Goal: Complete application form

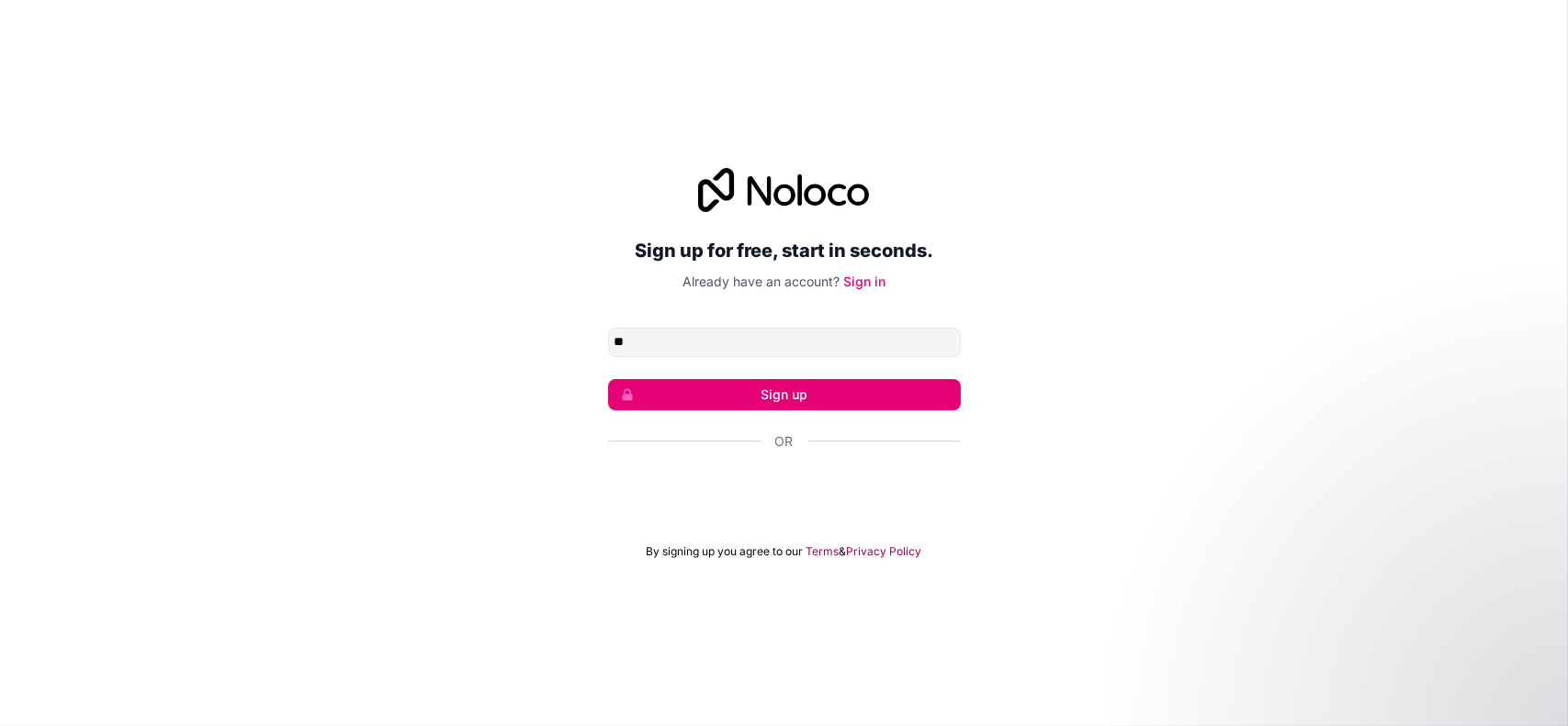
type input "**********"
click at [798, 396] on button "Sign up" at bounding box center [784, 394] width 353 height 31
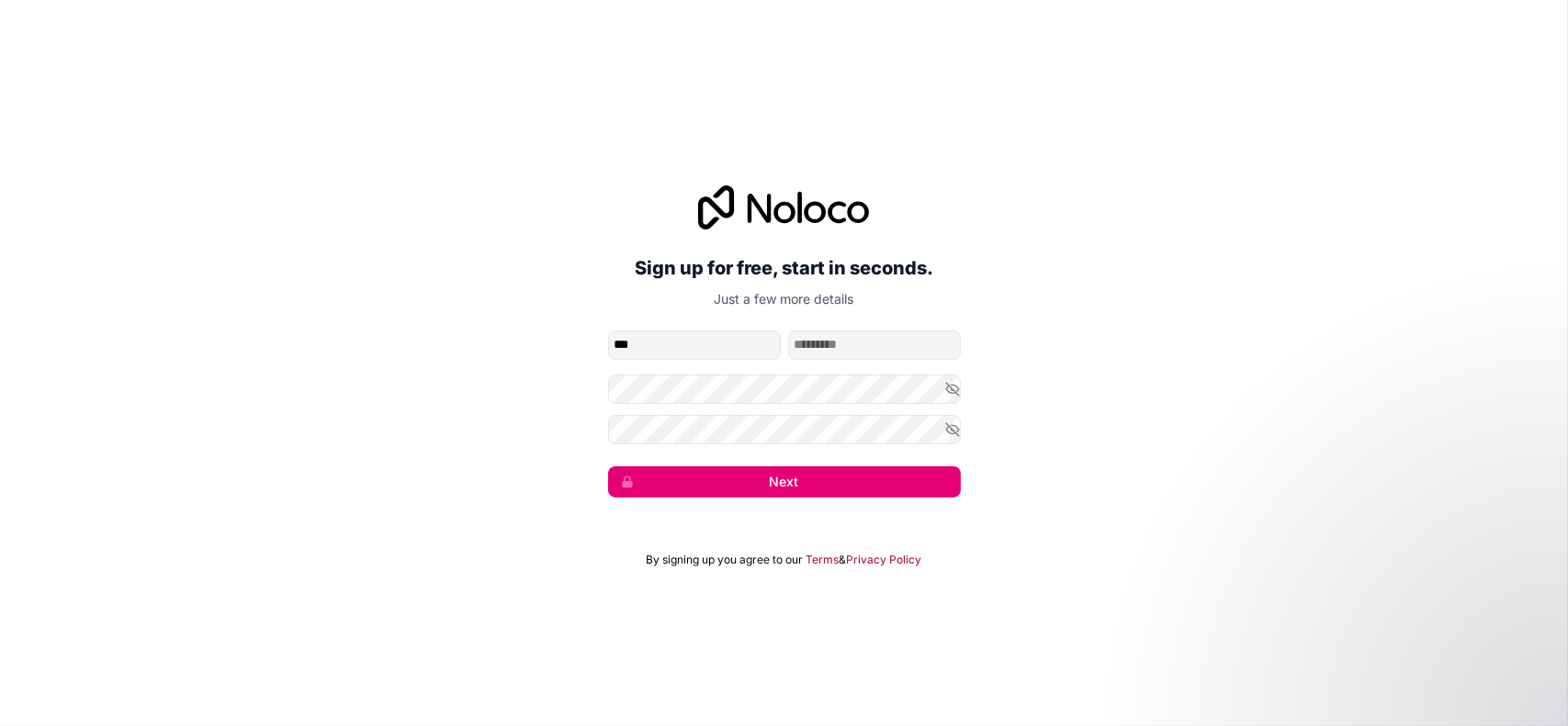
type input "***"
type input "******"
click at [787, 475] on button "Next" at bounding box center [784, 481] width 353 height 31
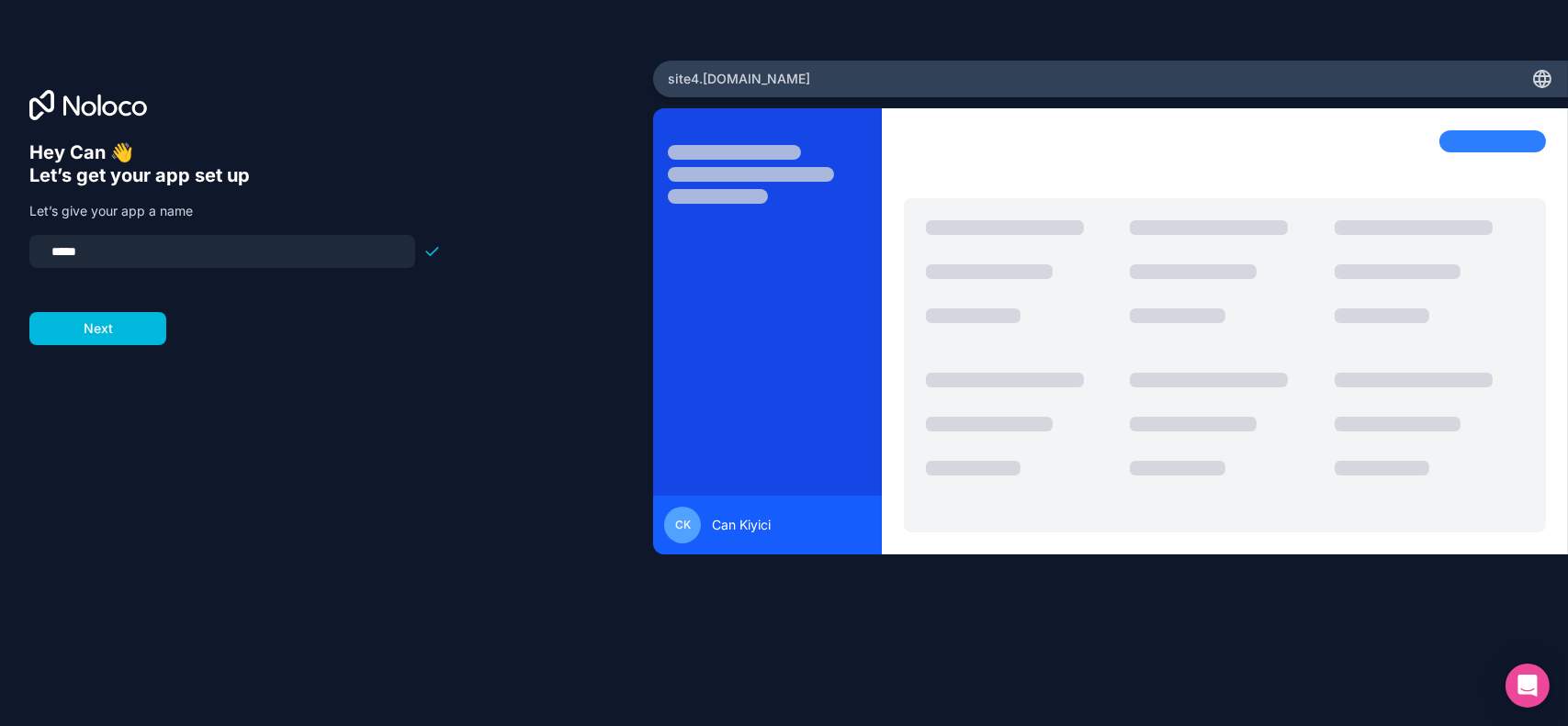
drag, startPoint x: 150, startPoint y: 258, endPoint x: 0, endPoint y: 238, distance: 151.3
click at [0, 238] on div "Hey Can 👋 Let’s get your app set up Let’s give your app a name ***** Next" at bounding box center [326, 363] width 653 height 605
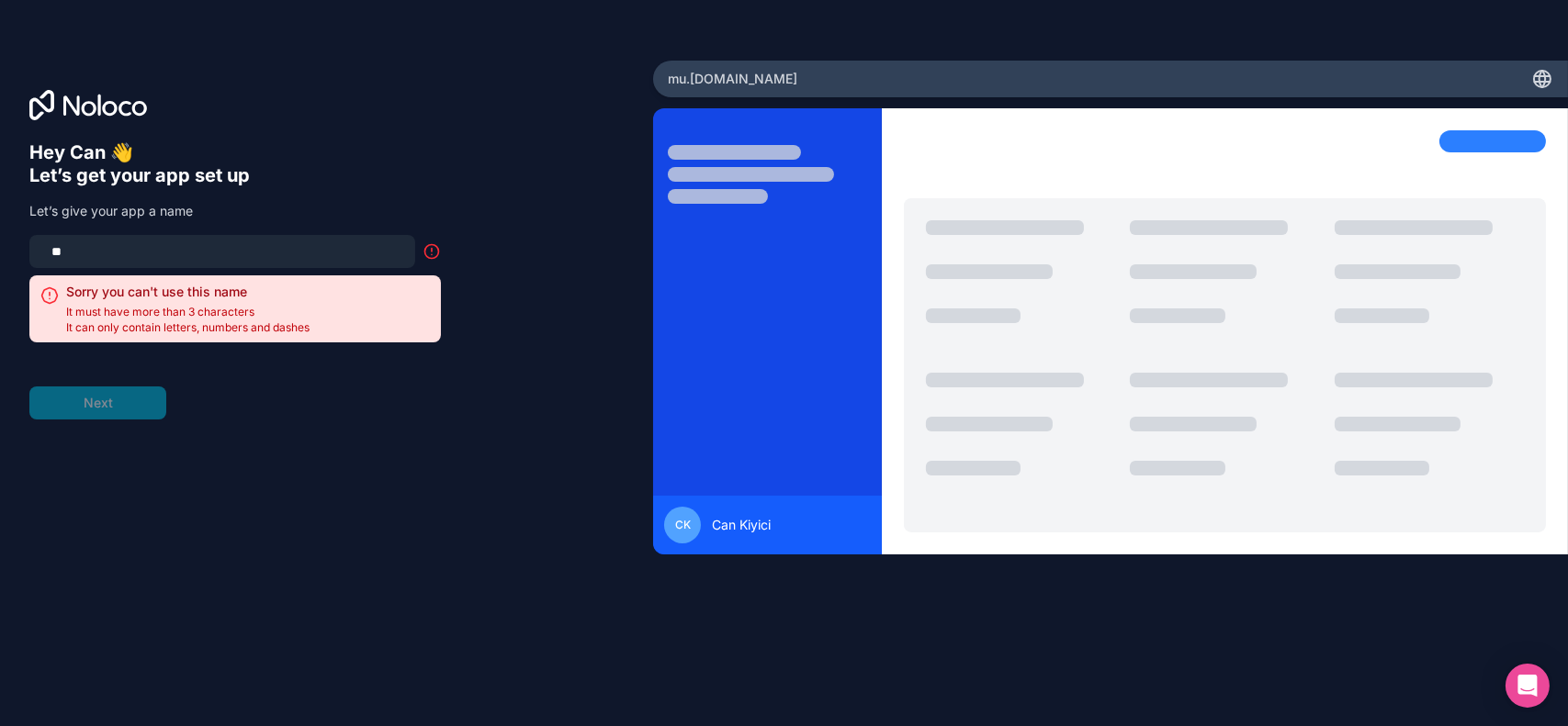
type input "*"
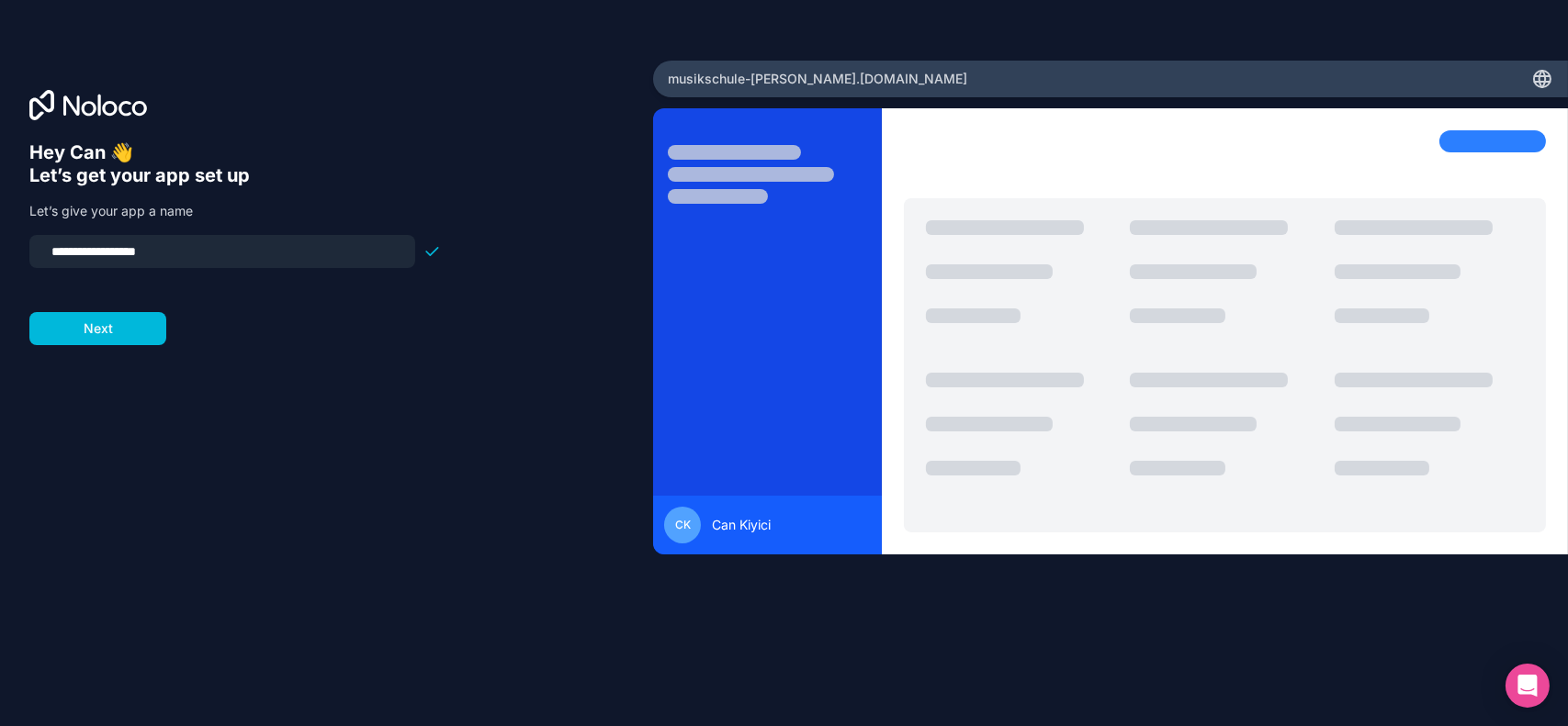
click at [63, 251] on input "**********" at bounding box center [223, 252] width 364 height 26
type input "**********"
click at [114, 325] on button "Next" at bounding box center [98, 328] width 137 height 33
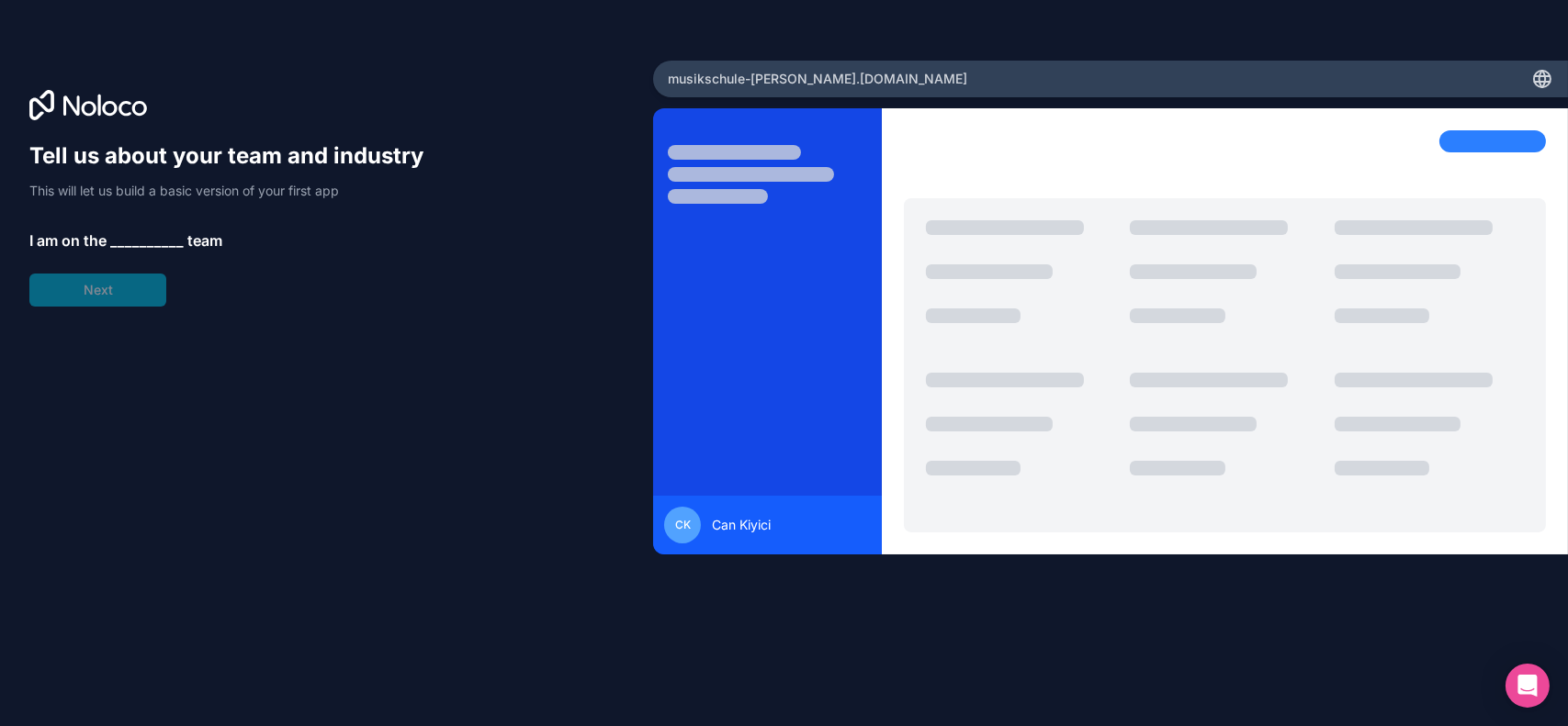
click at [136, 241] on span "__________" at bounding box center [147, 241] width 74 height 22
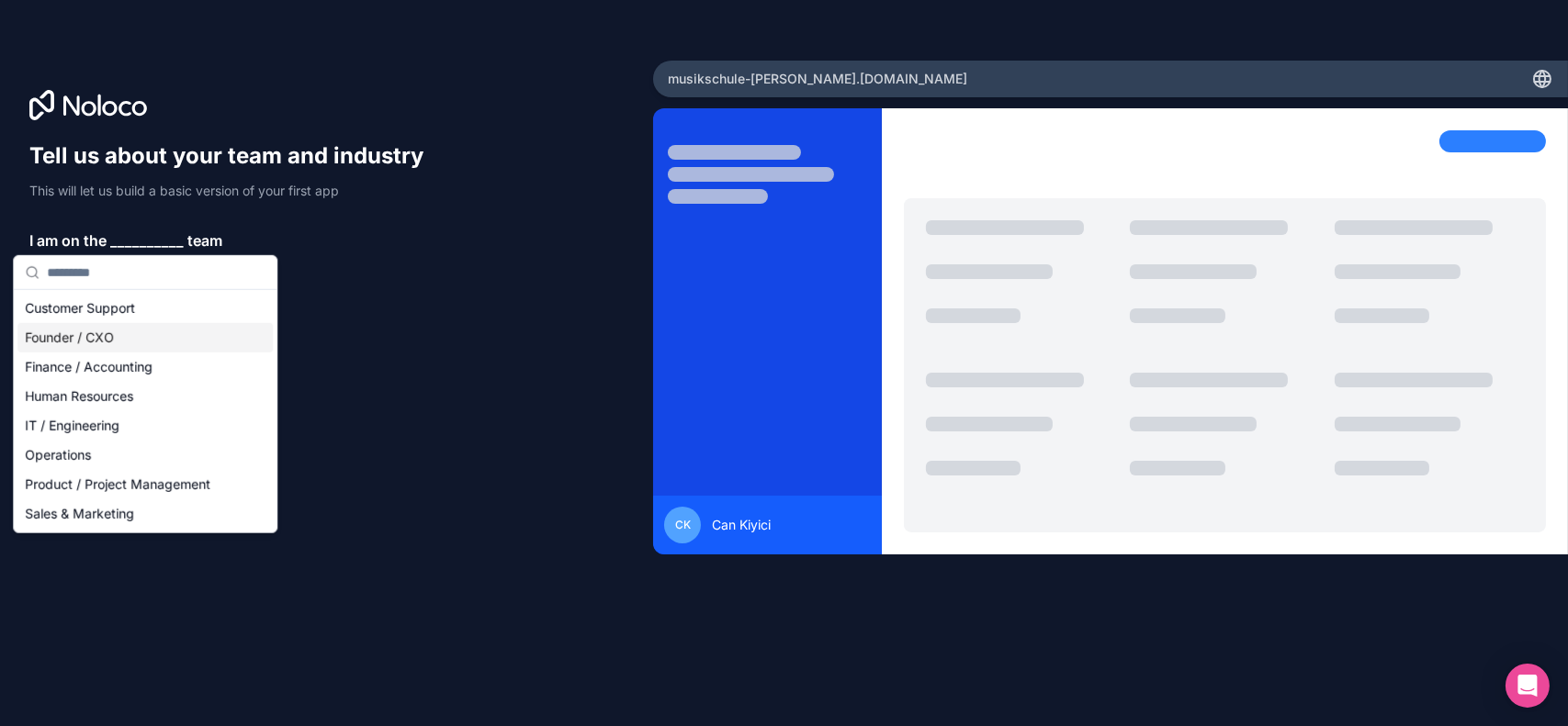
click at [63, 337] on div "Founder / CXO" at bounding box center [145, 338] width 256 height 30
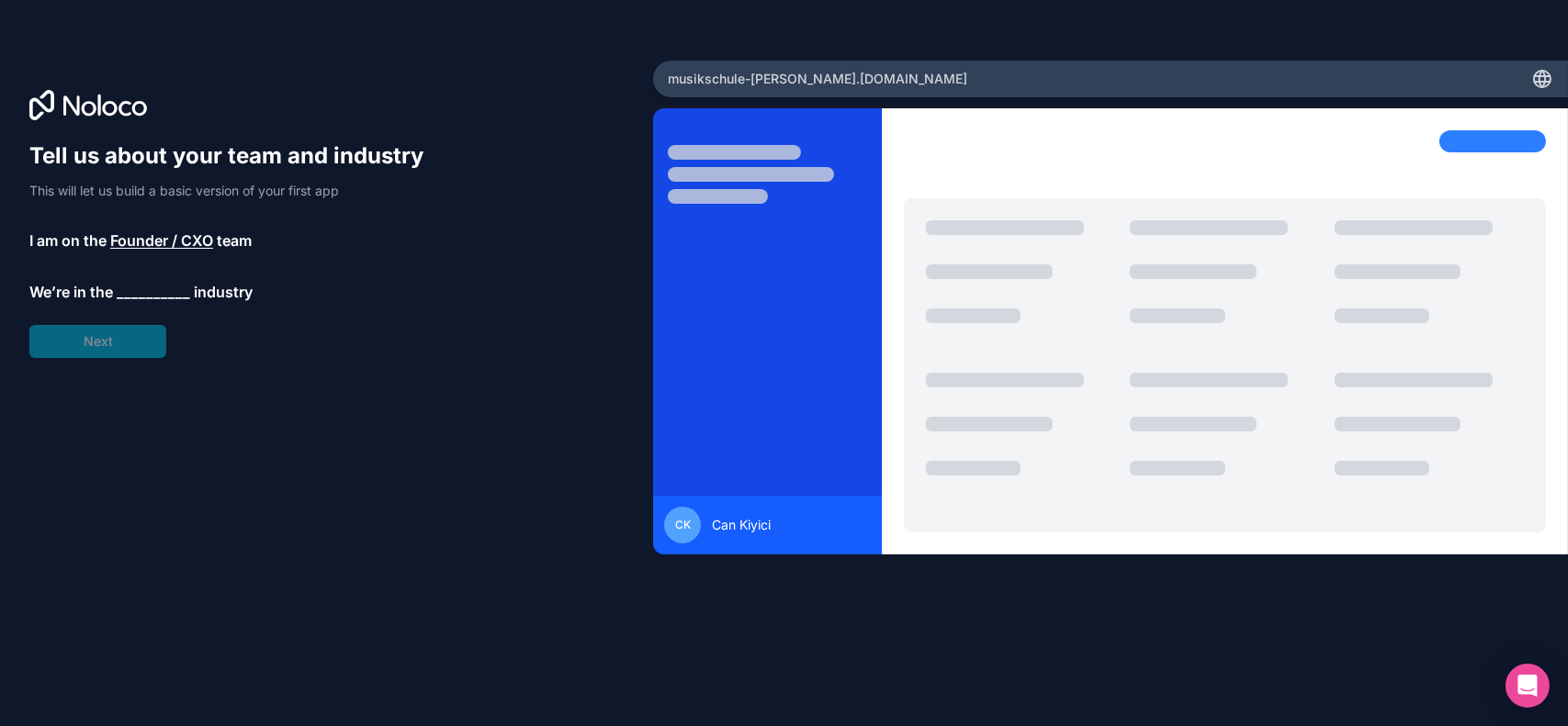
click at [143, 293] on span "__________" at bounding box center [153, 292] width 74 height 22
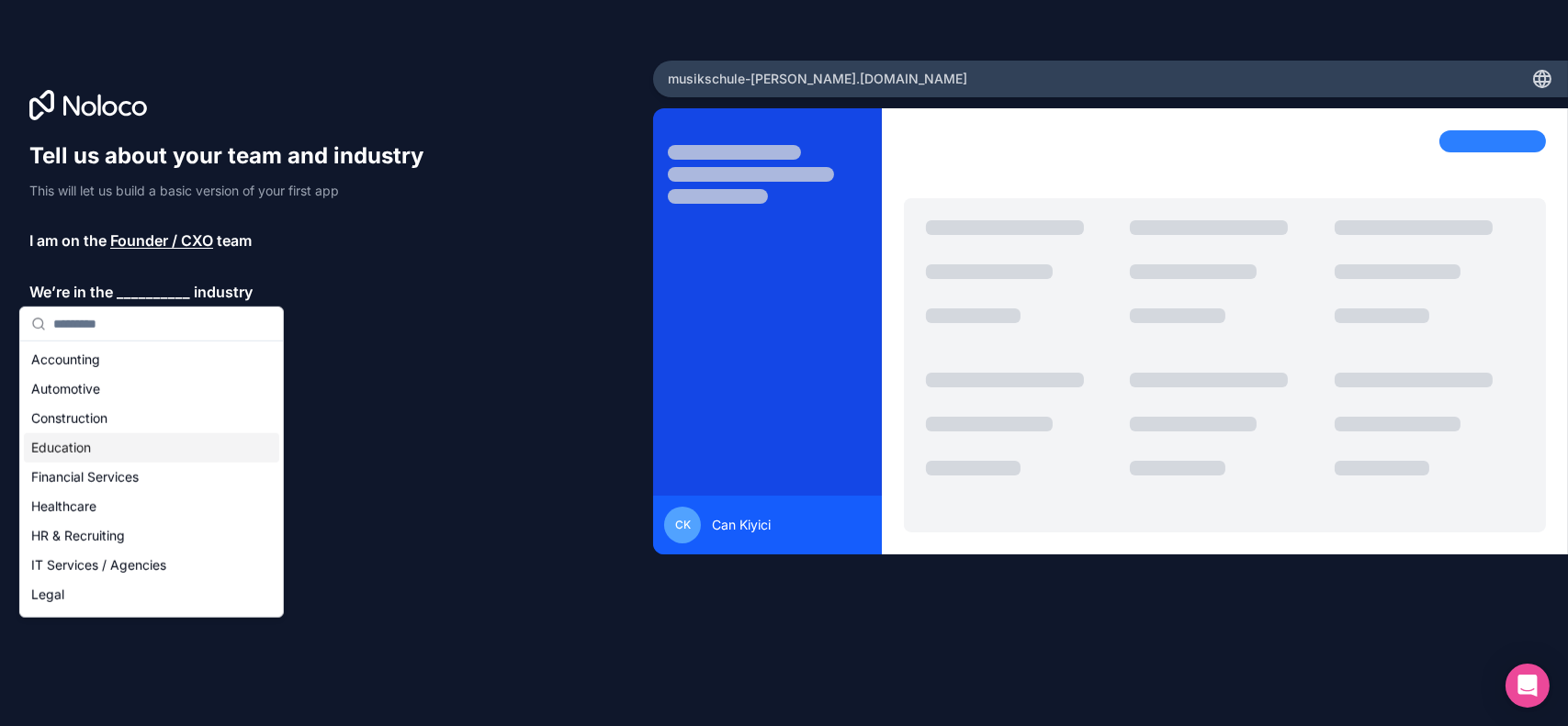
click at [60, 450] on div "Education" at bounding box center [151, 449] width 256 height 30
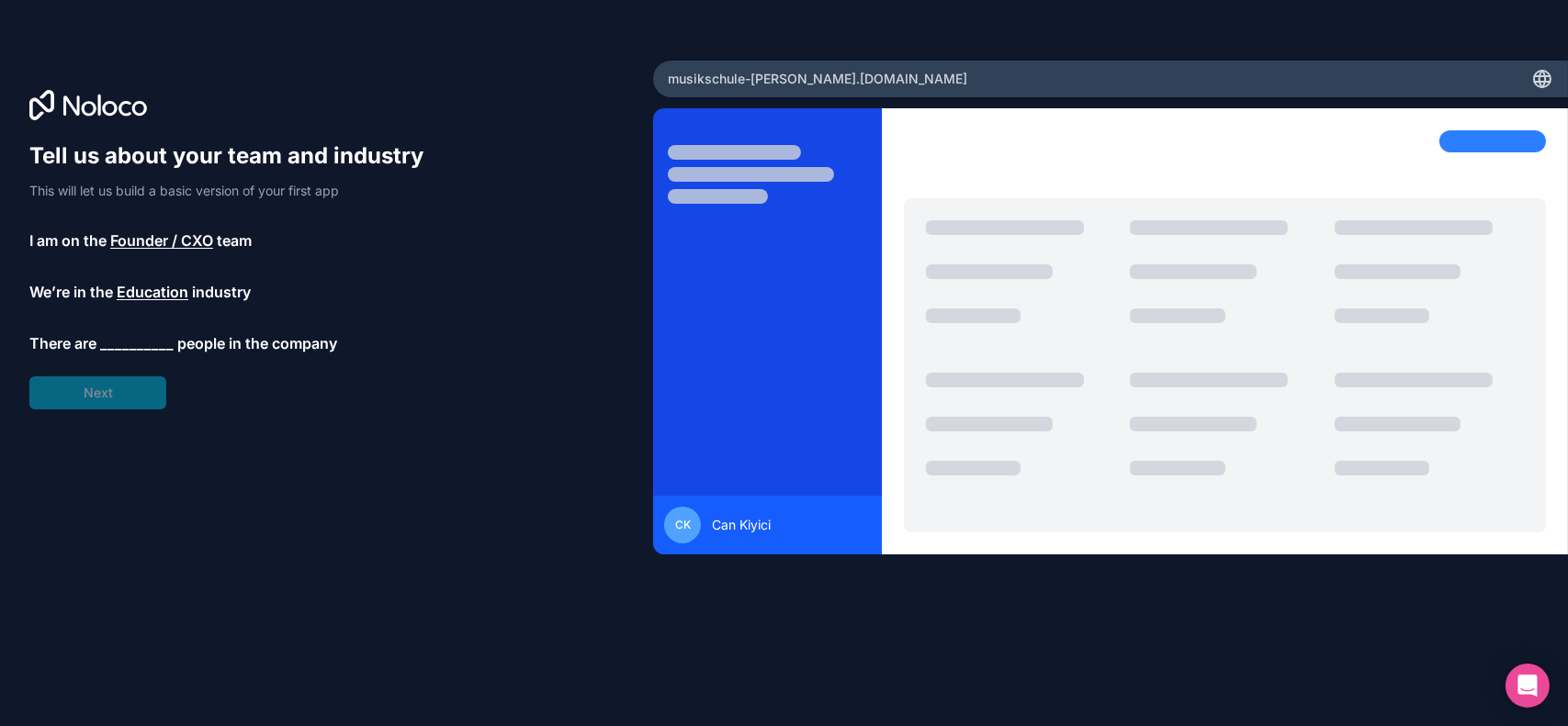
click at [132, 336] on span "__________" at bounding box center [137, 343] width 74 height 22
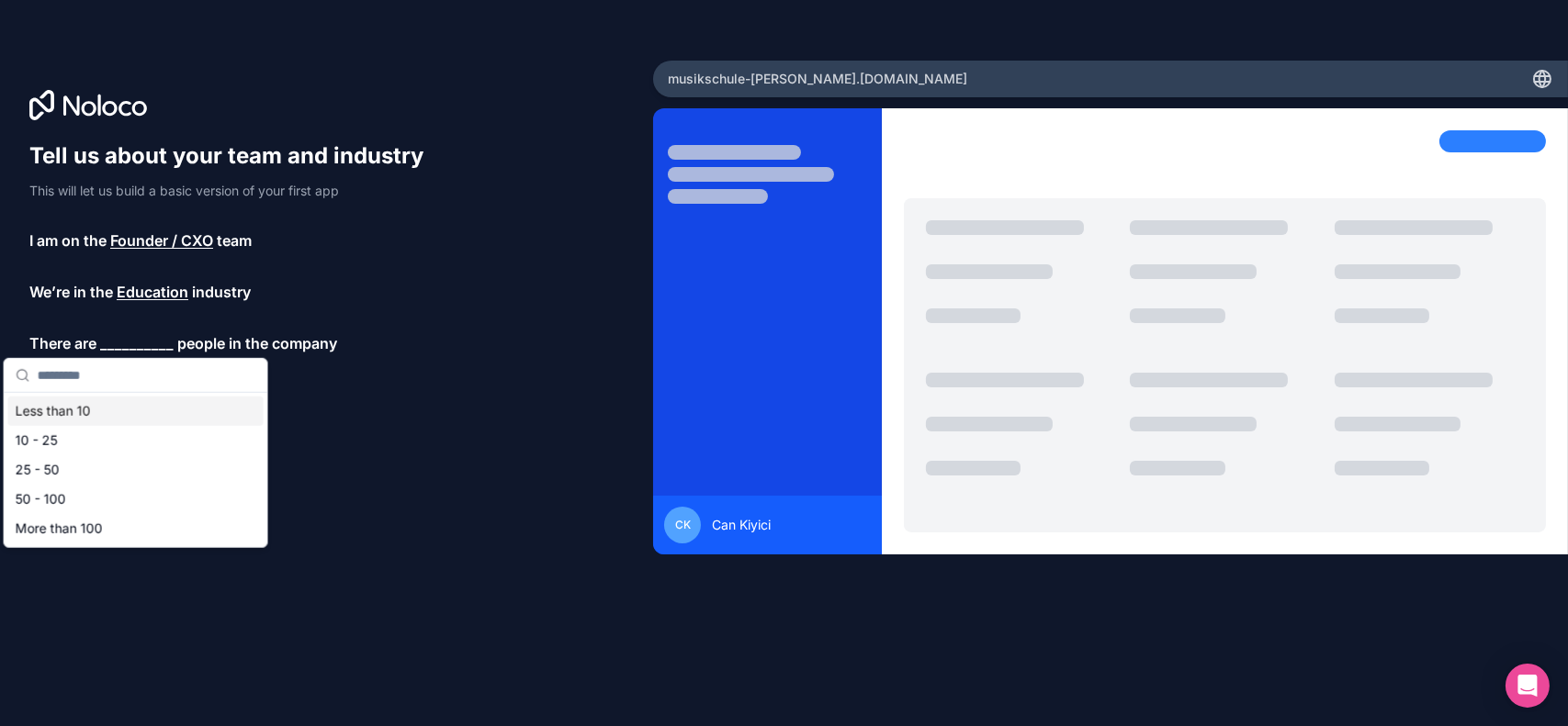
click at [55, 411] on div "Less than 10" at bounding box center [135, 412] width 256 height 30
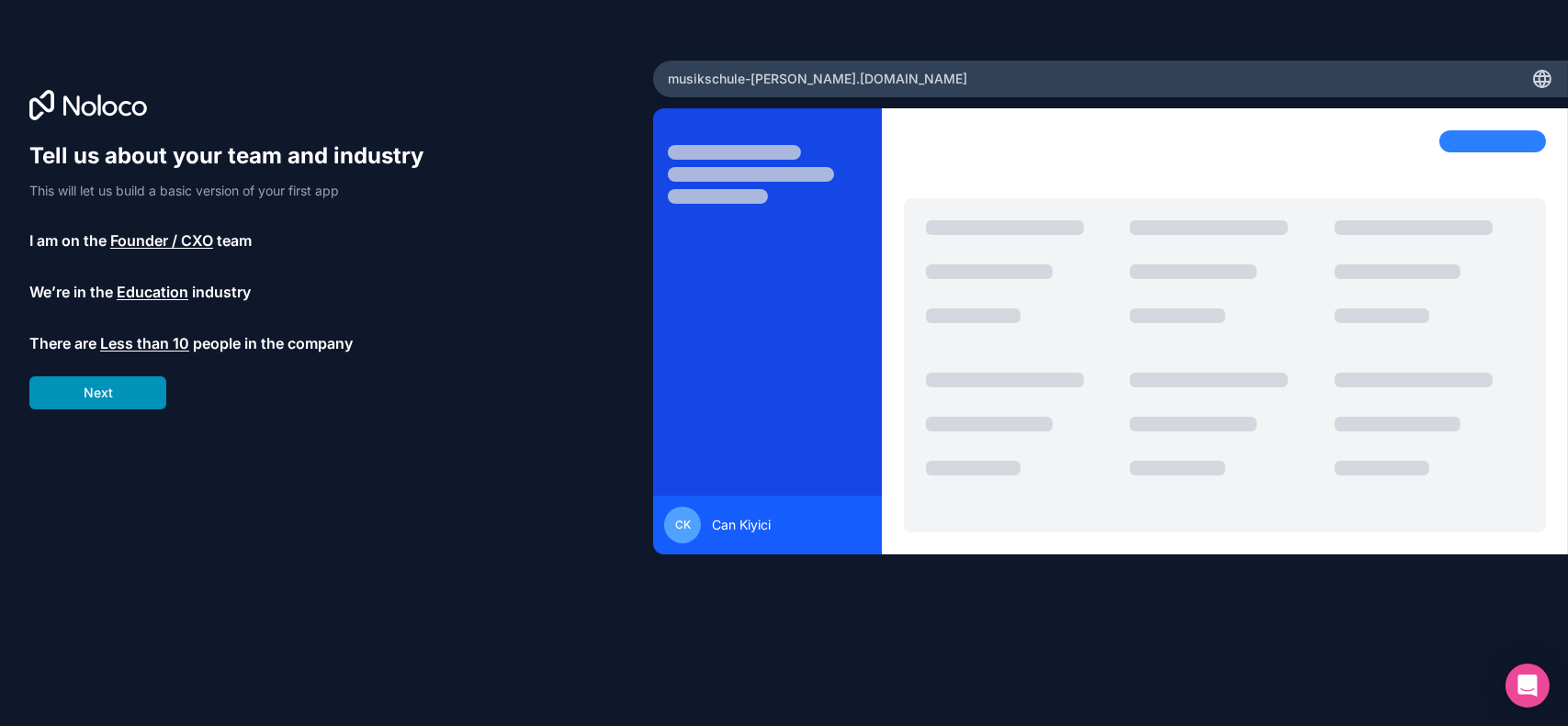
click at [85, 387] on button "Next" at bounding box center [98, 393] width 137 height 33
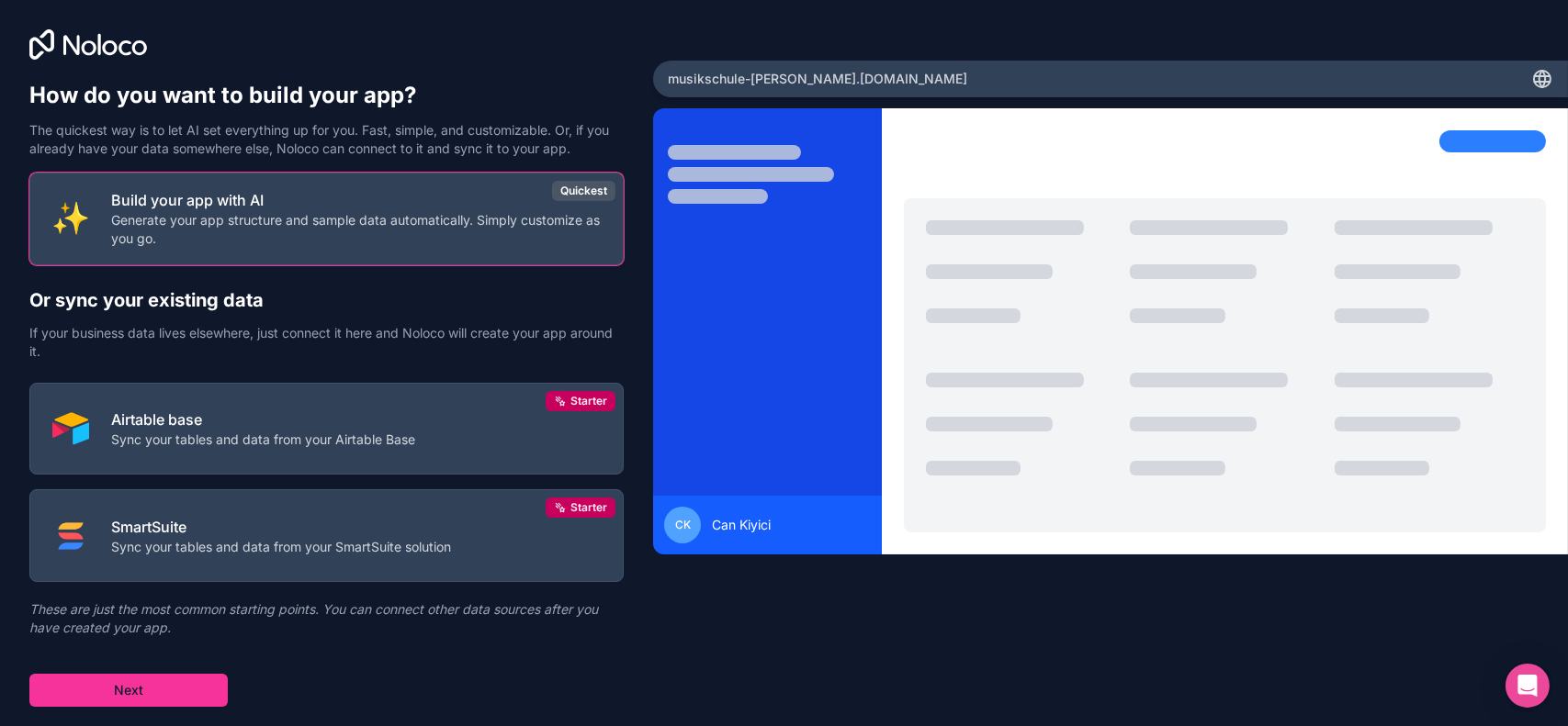
drag, startPoint x: 166, startPoint y: 684, endPoint x: 283, endPoint y: 671, distance: 117.7
click at [283, 671] on div "Build your app with AI Generate your app structure and sample data automaticall…" at bounding box center [326, 440] width 594 height 534
click at [351, 238] on p "Generate your app structure and sample data automatically. Simply customize as …" at bounding box center [356, 226] width 490 height 37
click at [158, 687] on button "Next" at bounding box center [128, 690] width 198 height 33
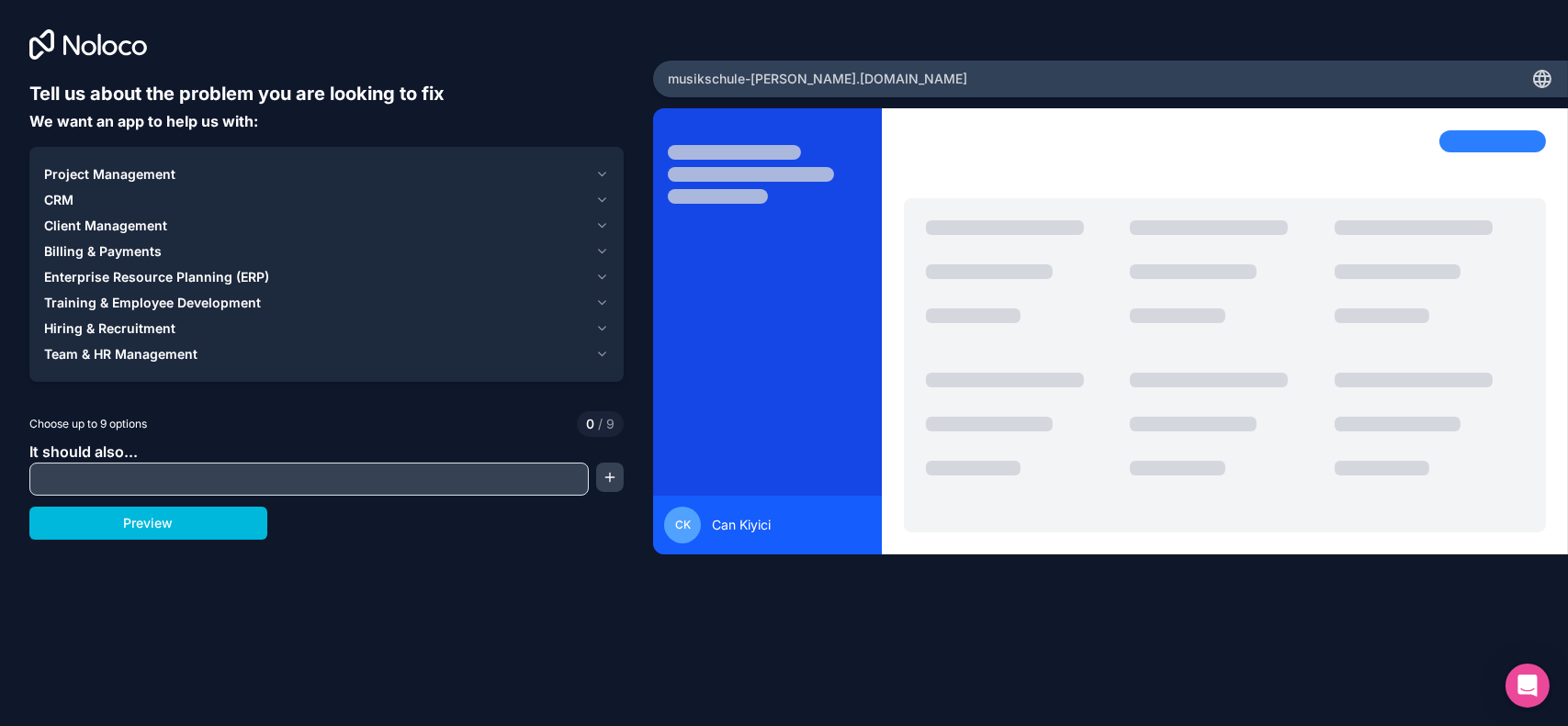
click at [606, 170] on icon "button" at bounding box center [602, 174] width 14 height 15
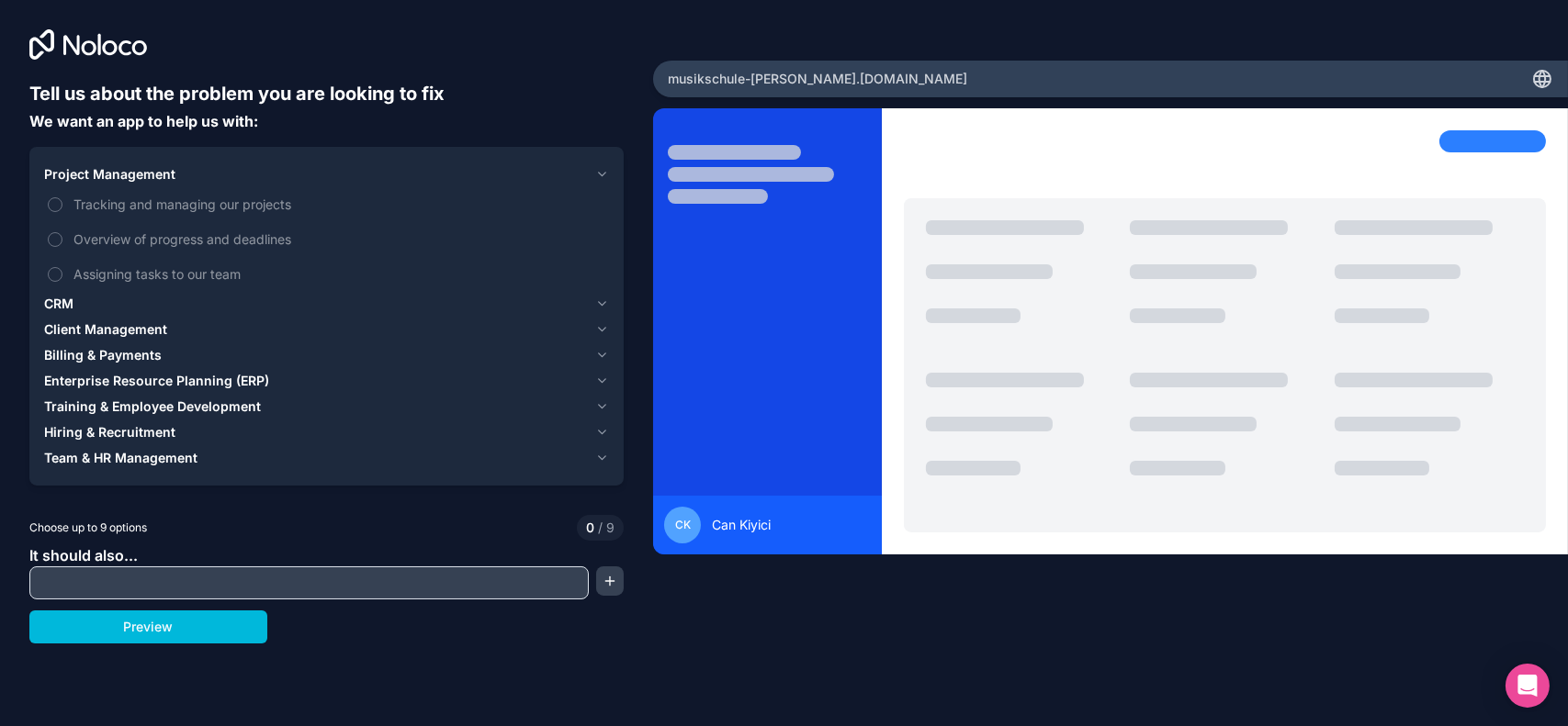
click at [606, 170] on icon "button" at bounding box center [602, 174] width 14 height 15
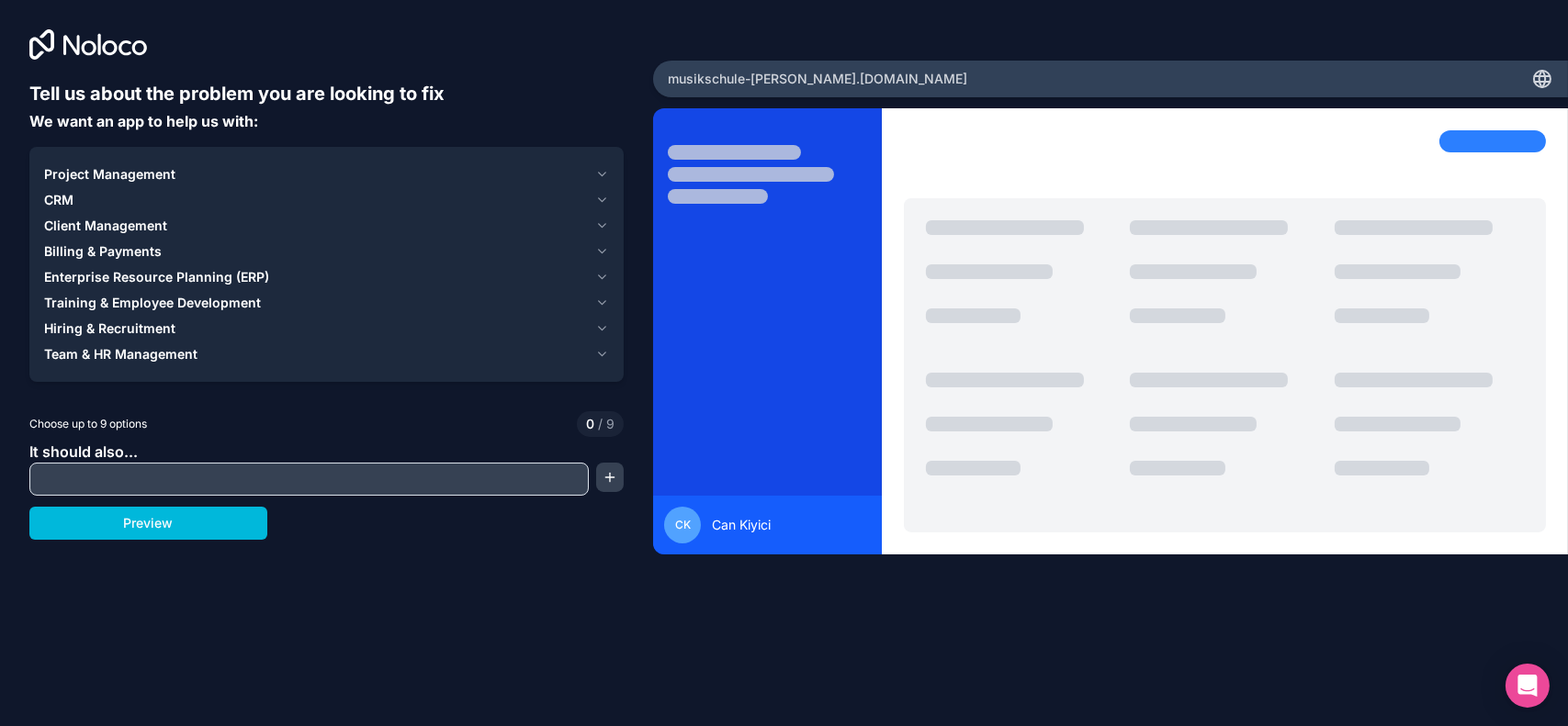
click at [604, 199] on icon "button" at bounding box center [602, 200] width 7 height 4
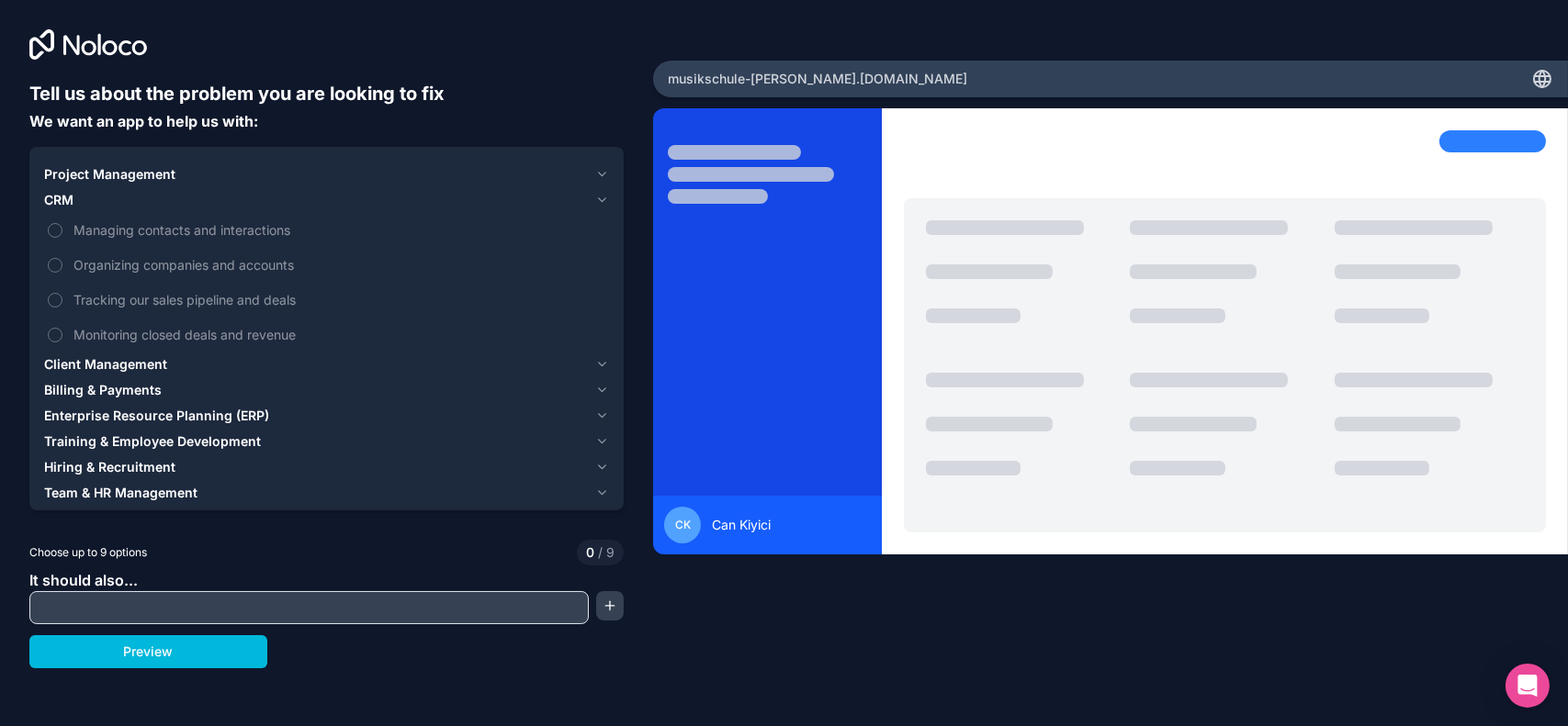
click at [604, 199] on icon "button" at bounding box center [602, 200] width 7 height 4
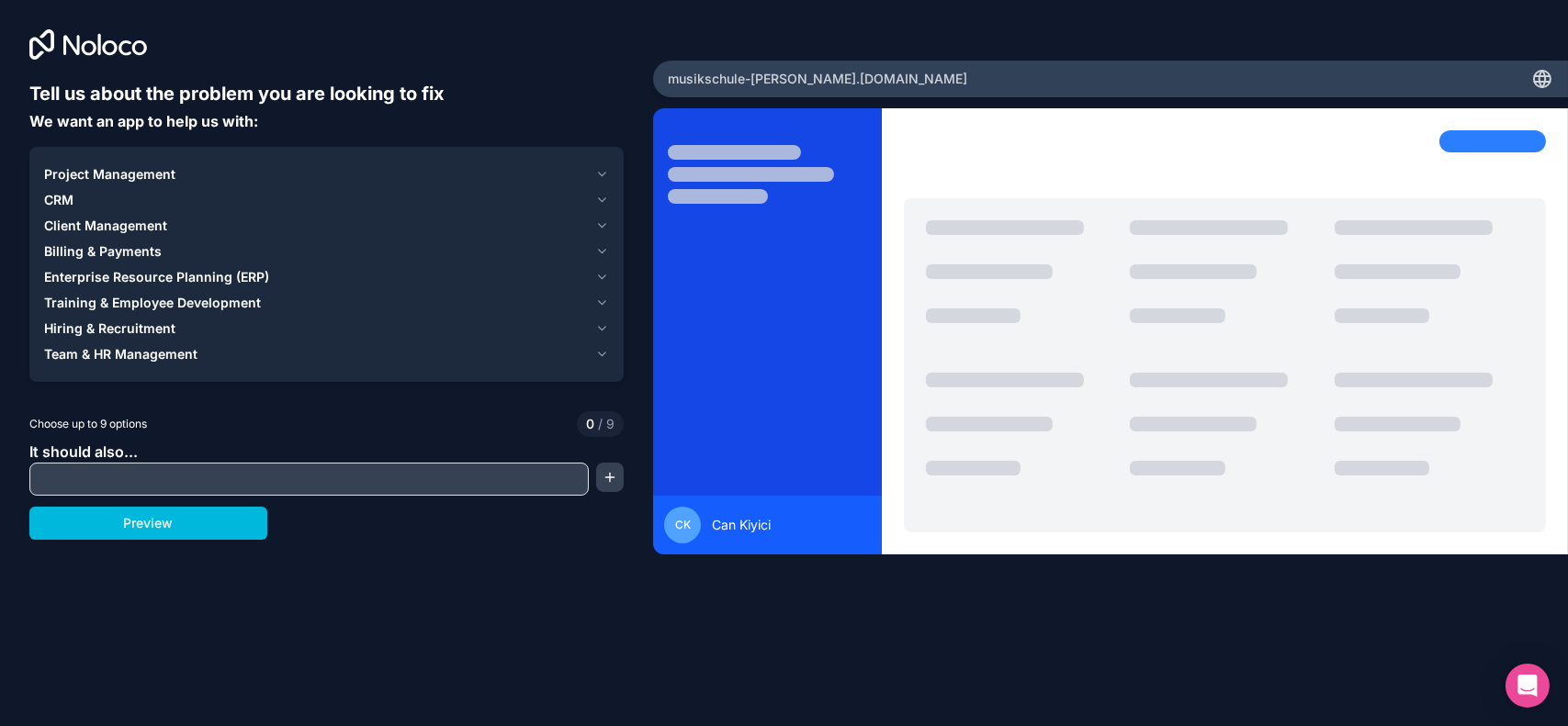
click at [601, 228] on icon "button" at bounding box center [602, 226] width 14 height 15
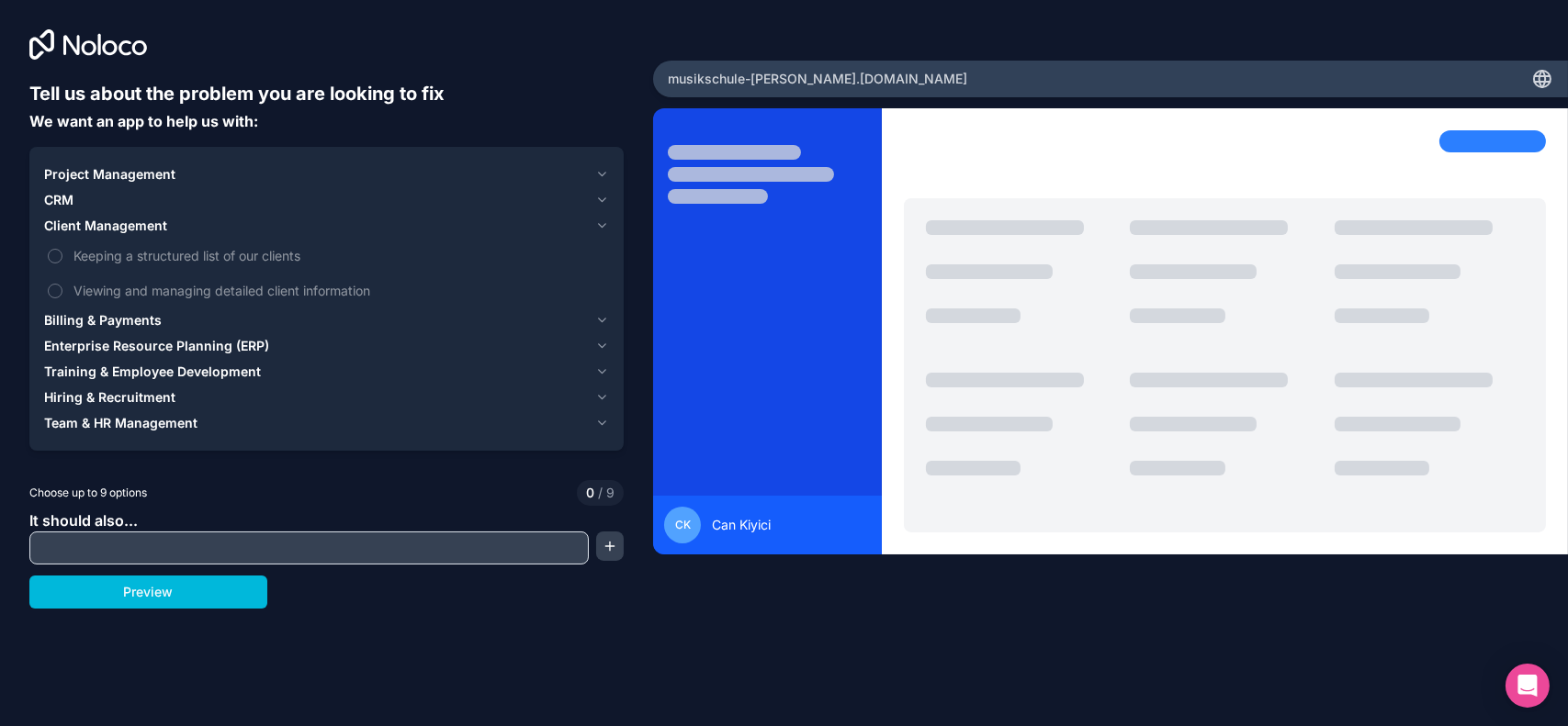
click at [601, 228] on icon "button" at bounding box center [602, 226] width 14 height 15
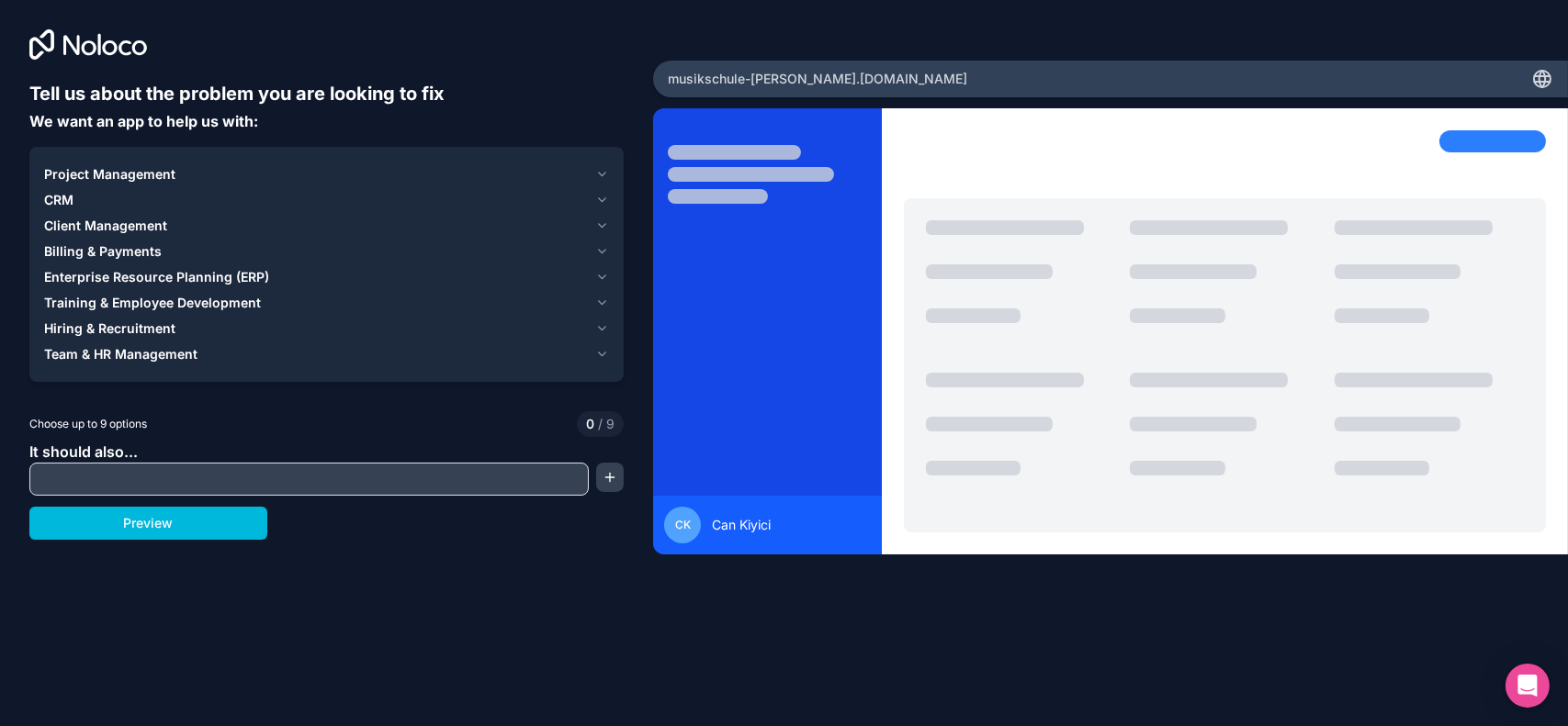
click at [601, 249] on icon "button" at bounding box center [602, 252] width 14 height 15
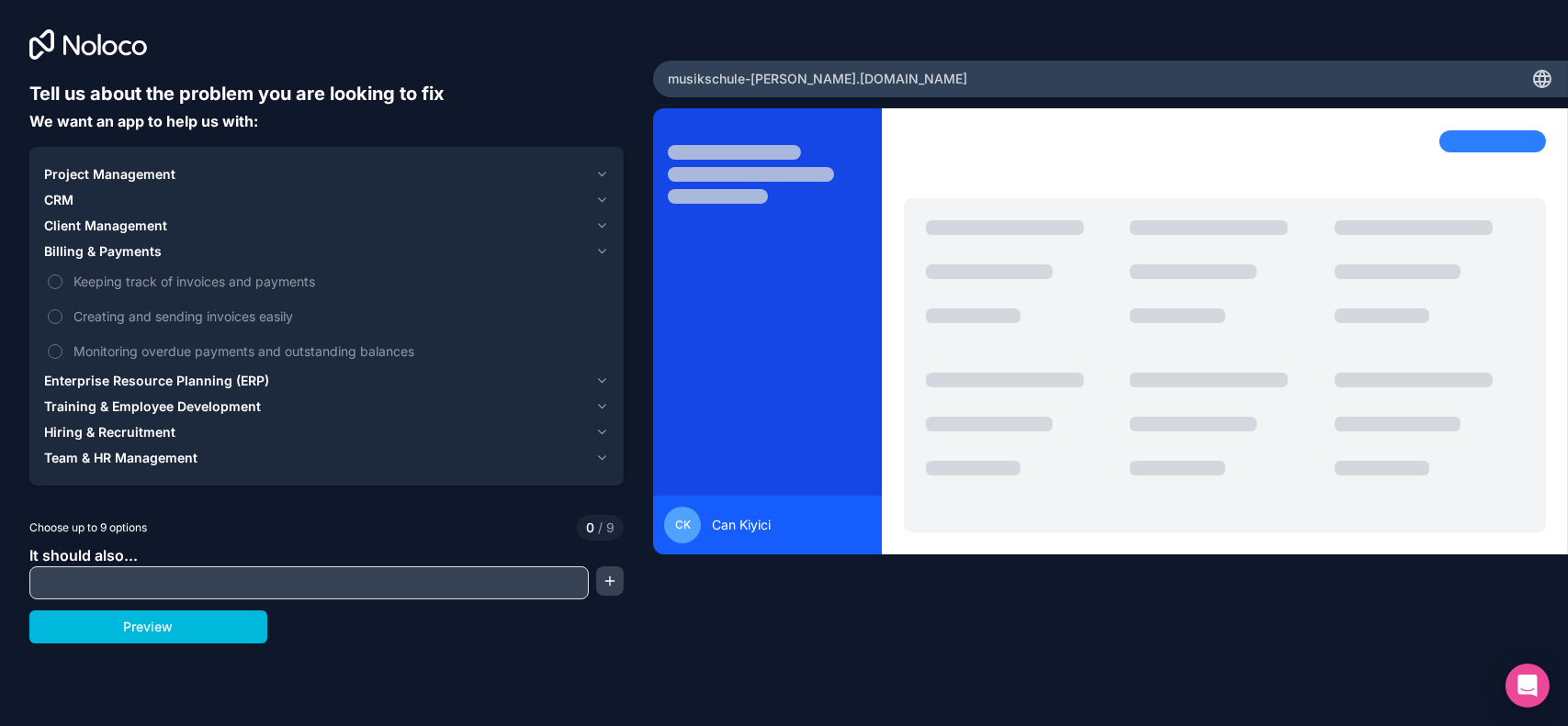
click at [601, 249] on icon "button" at bounding box center [602, 252] width 14 height 15
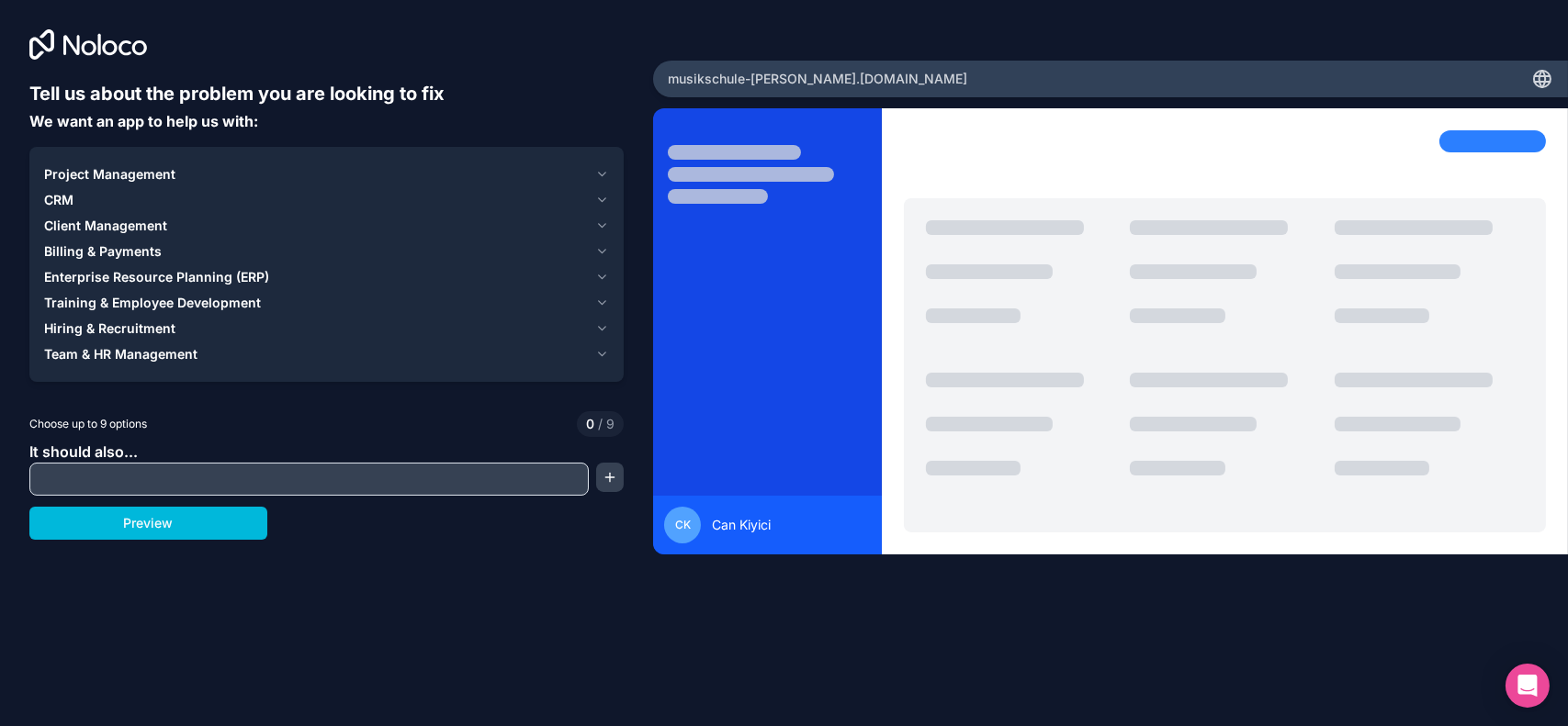
click at [122, 475] on input "text" at bounding box center [308, 479] width 550 height 26
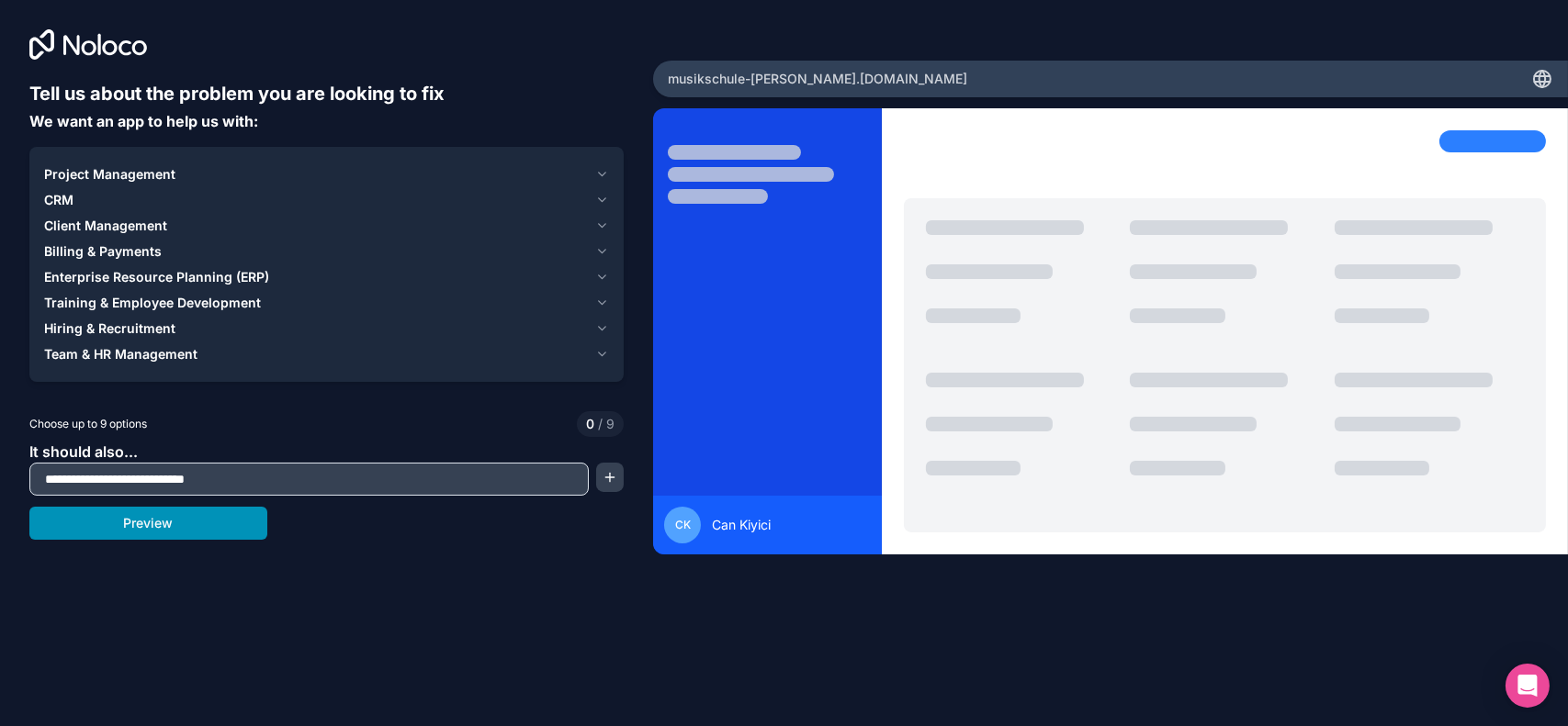
type input "**********"
click at [160, 521] on button "Preview" at bounding box center [148, 523] width 238 height 33
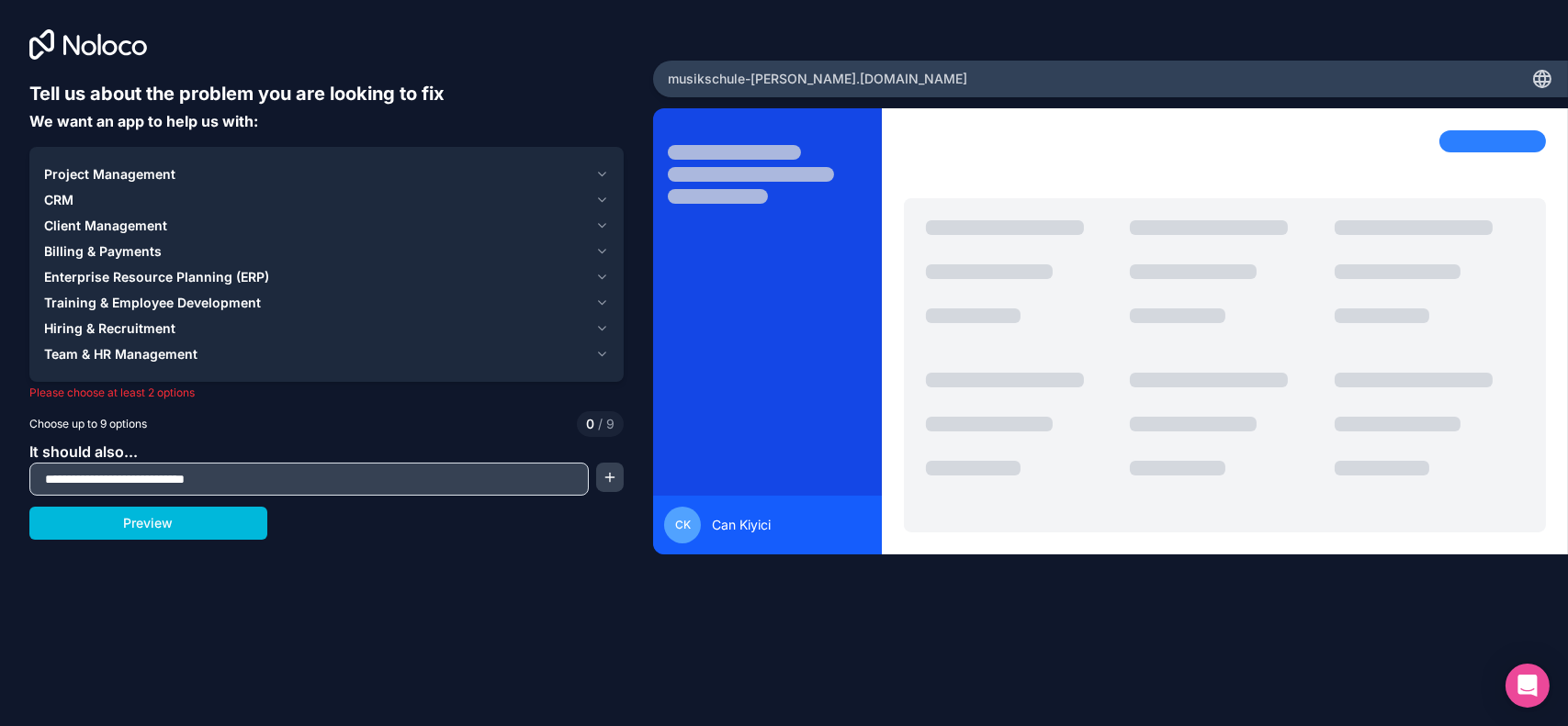
click at [605, 201] on icon "button" at bounding box center [602, 200] width 14 height 15
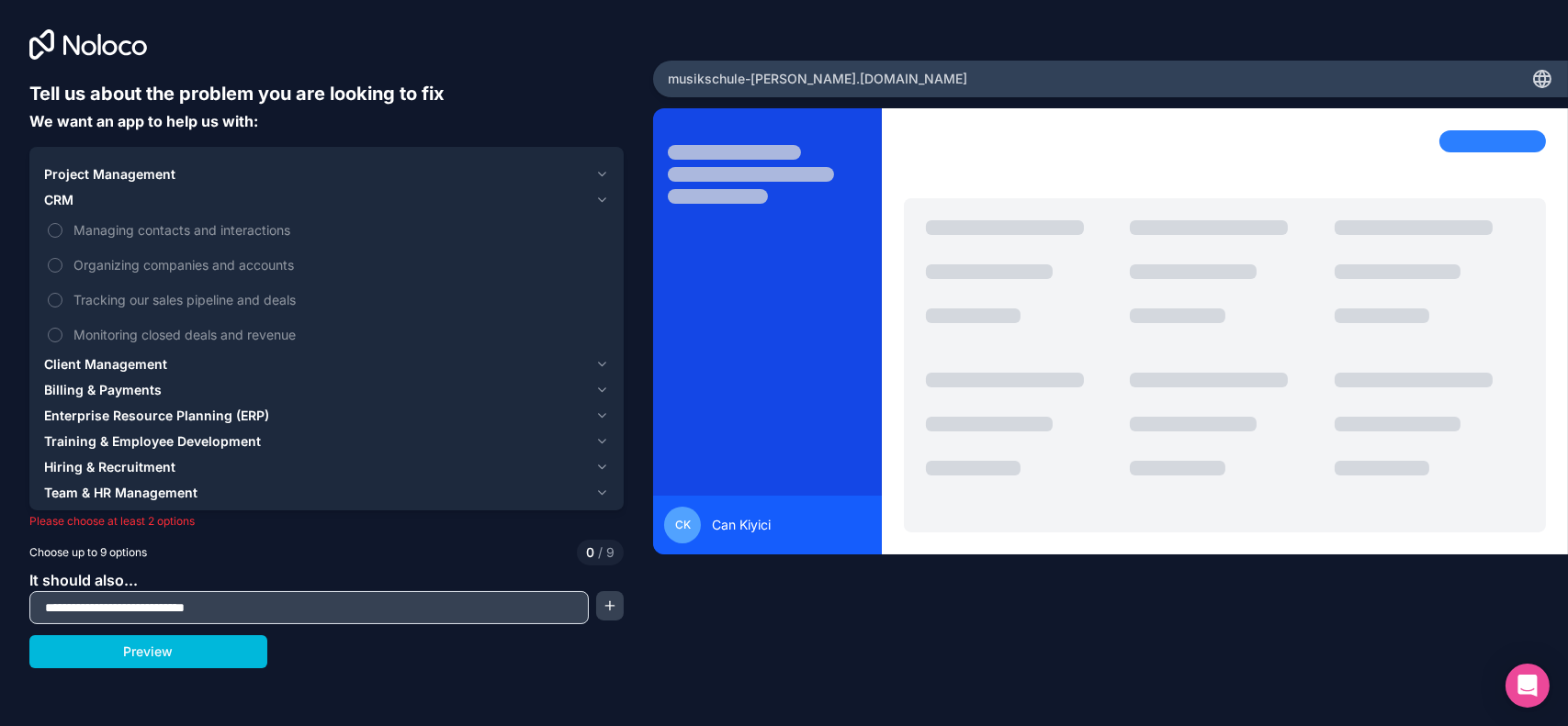
click at [56, 233] on button "Managing contacts and interactions" at bounding box center [55, 230] width 15 height 15
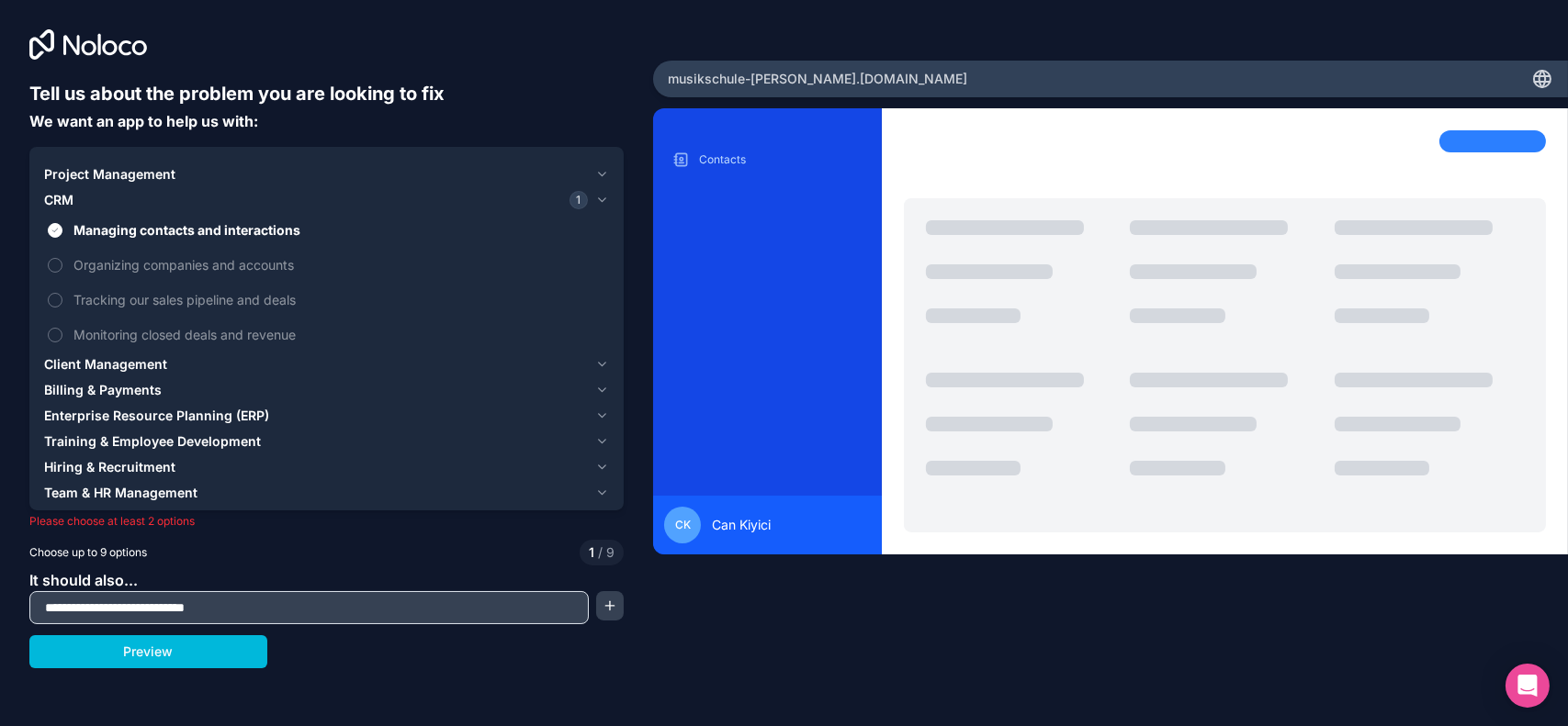
click at [59, 301] on button "Tracking our sales pipeline and deals" at bounding box center [55, 300] width 15 height 15
click at [61, 339] on label "Monitoring closed deals and revenue" at bounding box center [326, 334] width 565 height 34
click at [61, 339] on button "Monitoring closed deals and revenue" at bounding box center [55, 335] width 15 height 15
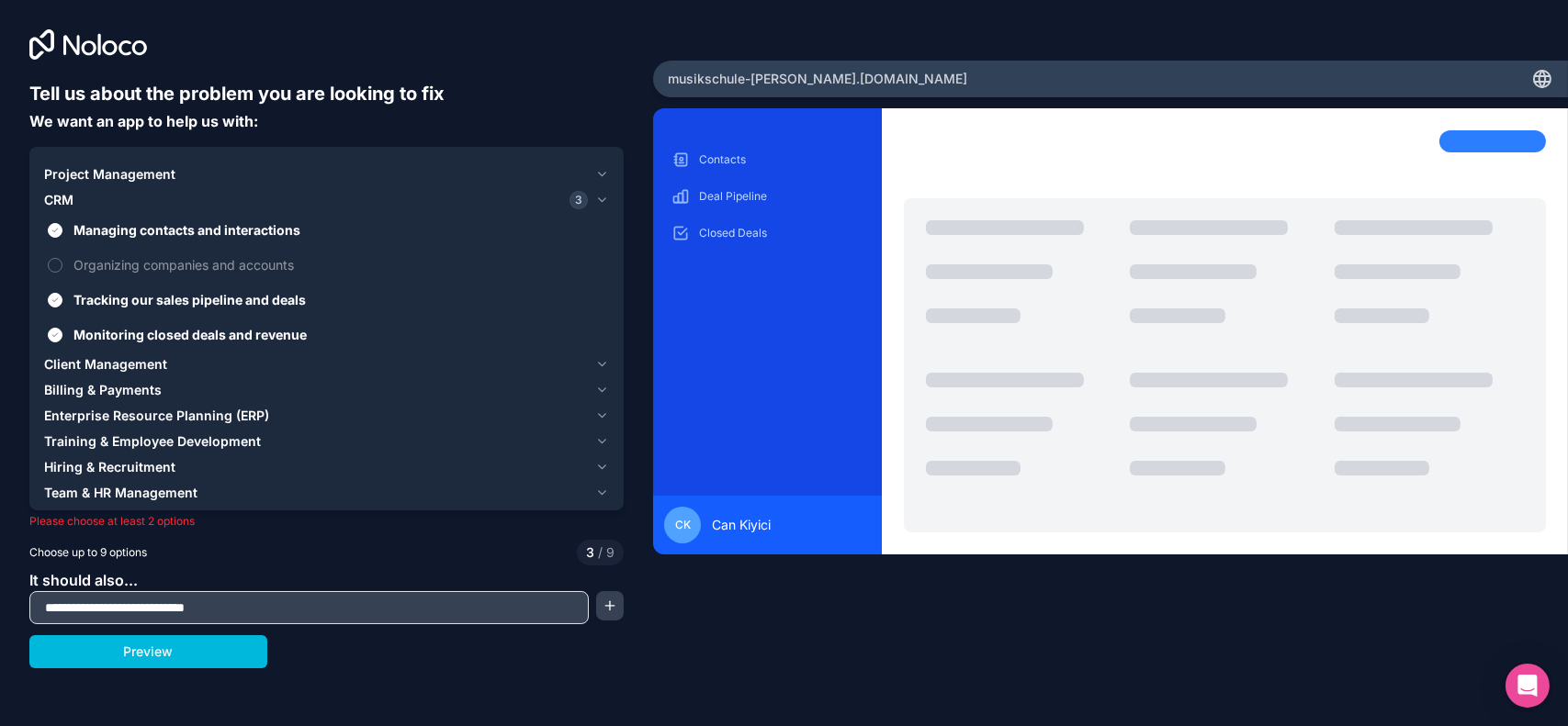
click at [81, 386] on span "Billing & Payments" at bounding box center [102, 390] width 117 height 18
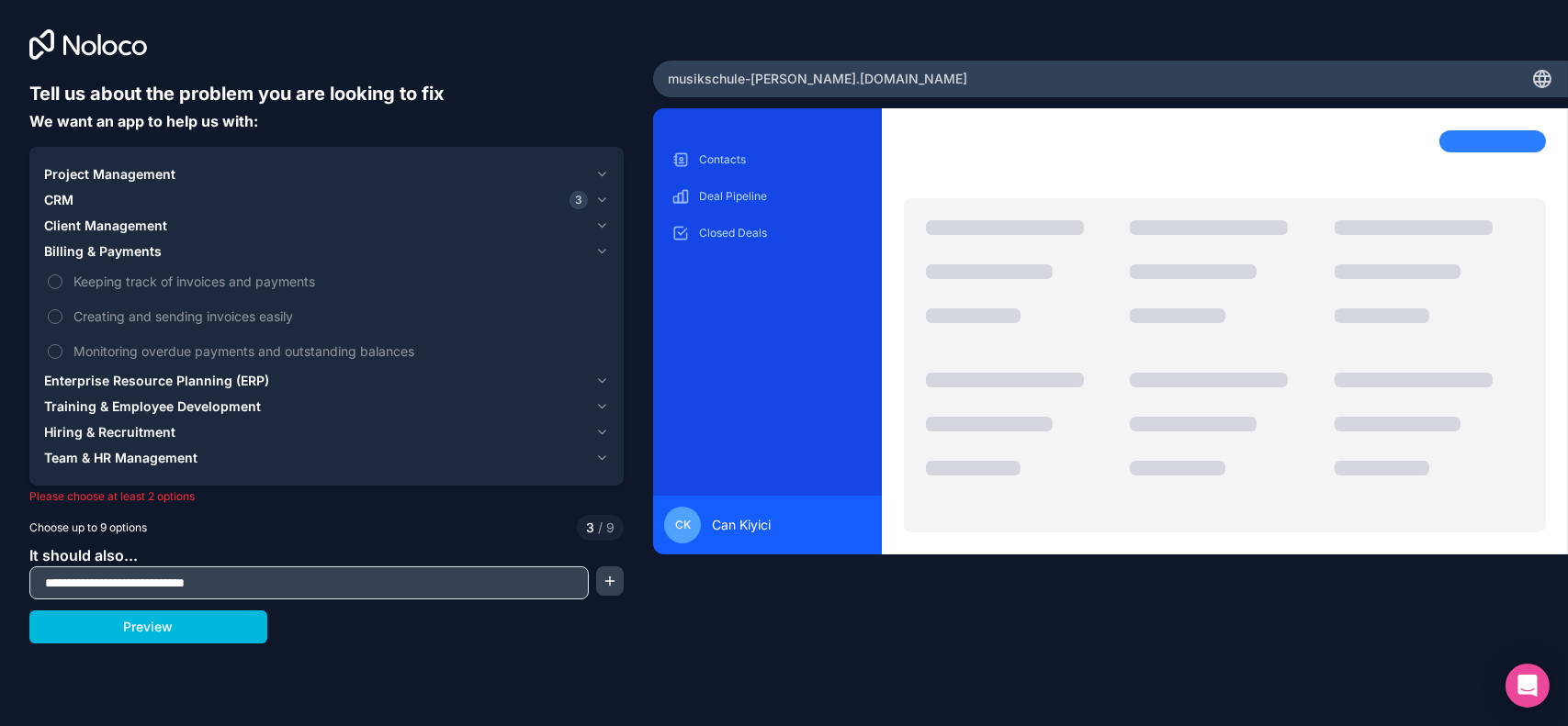
click at [59, 350] on button "Monitoring overdue payments and outstanding balances" at bounding box center [55, 351] width 15 height 15
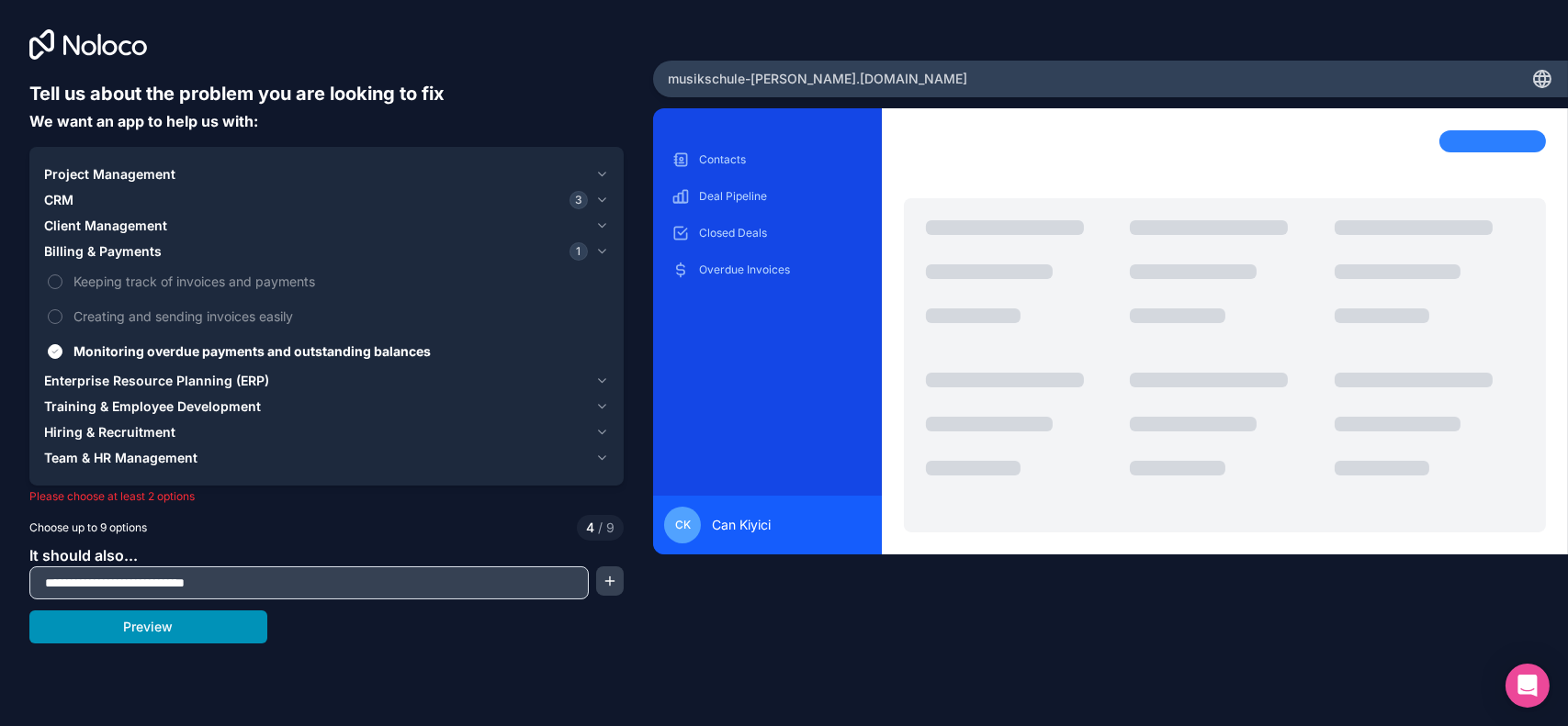
click at [182, 624] on button "Preview" at bounding box center [148, 627] width 238 height 33
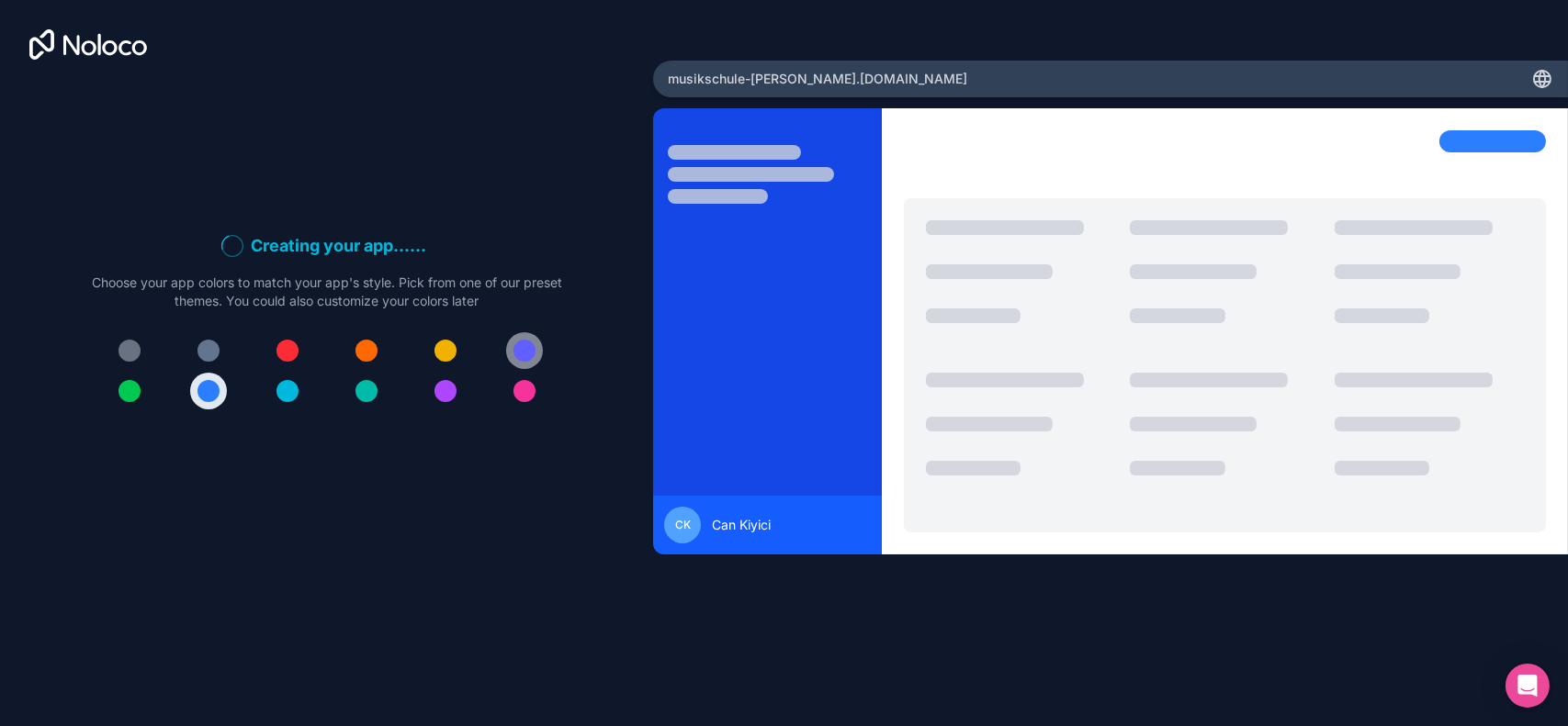
click at [524, 350] on div at bounding box center [524, 351] width 22 height 22
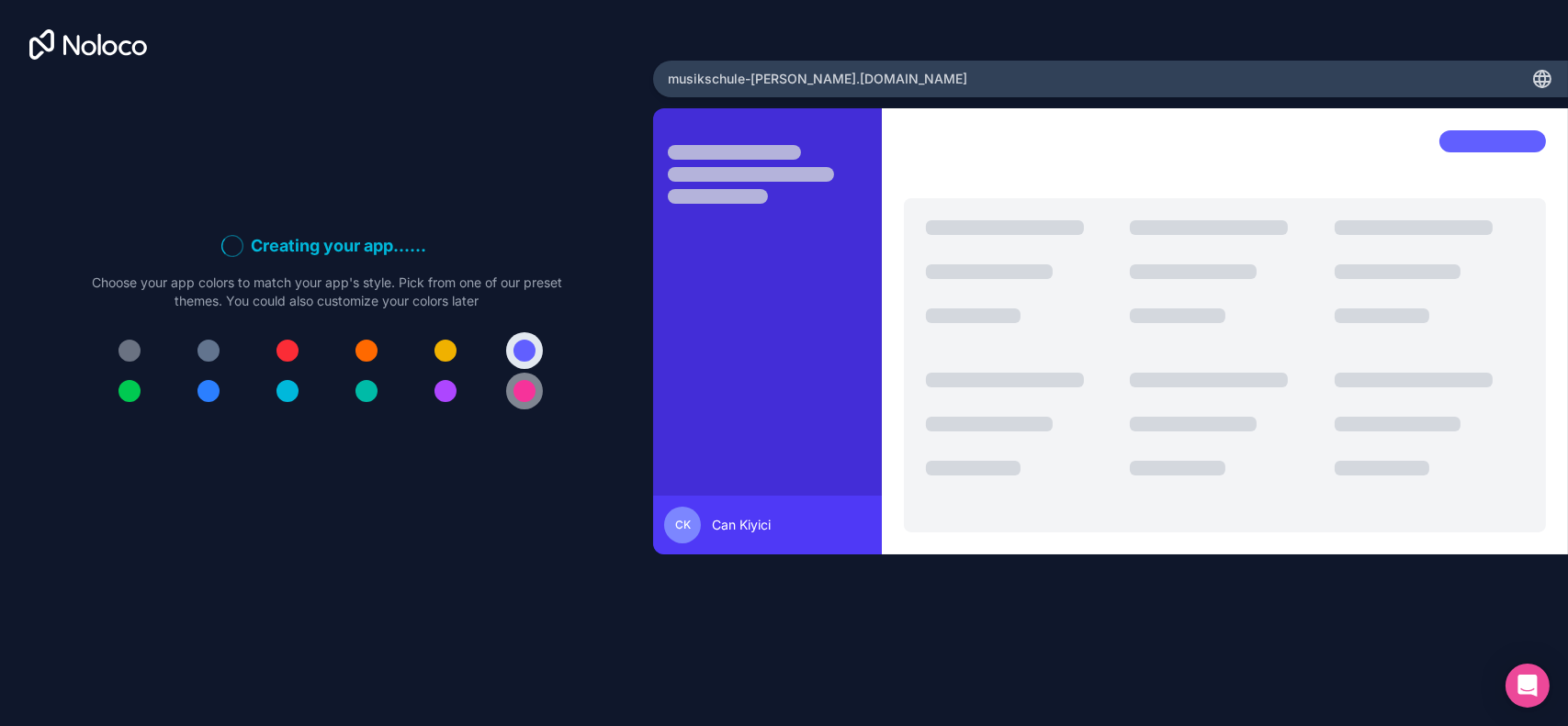
click at [515, 393] on div at bounding box center [524, 391] width 22 height 22
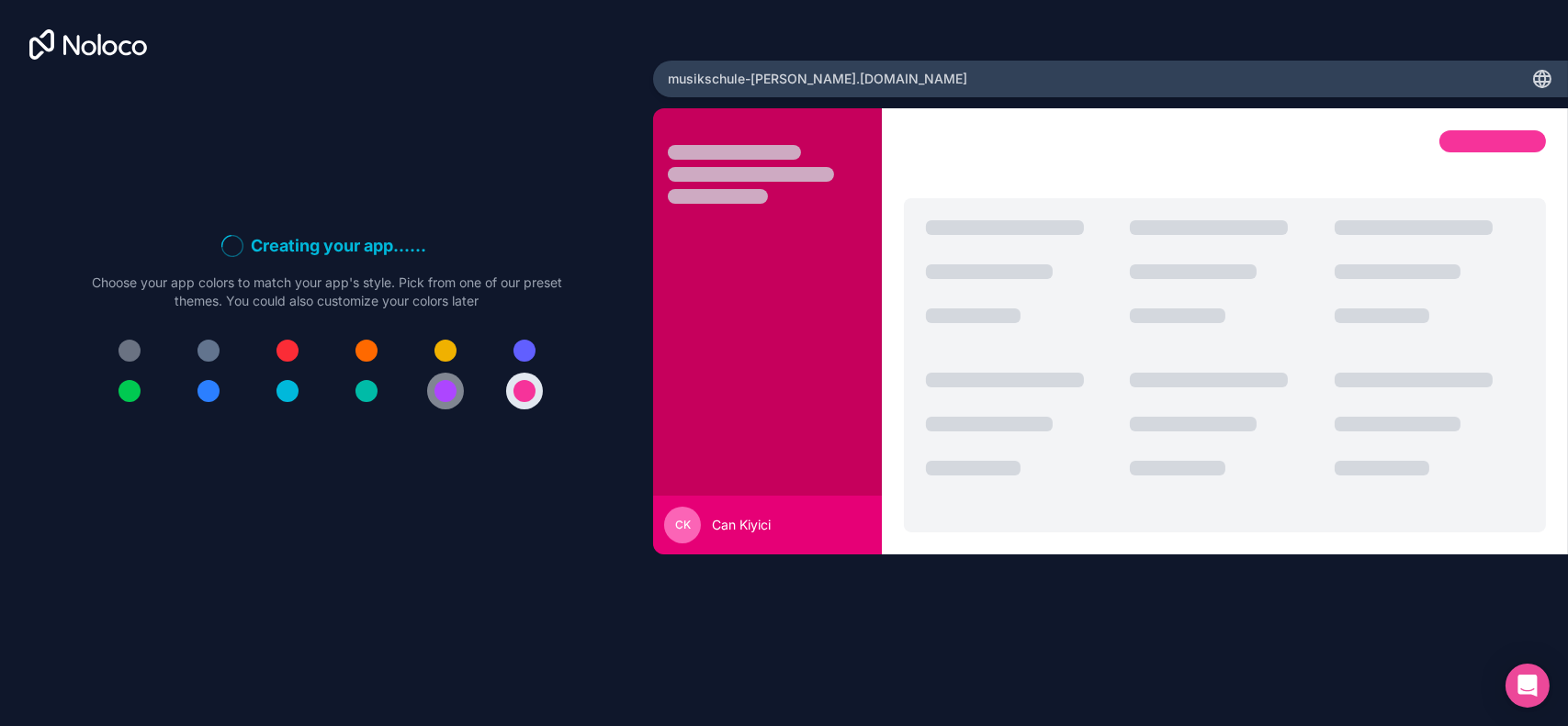
click at [437, 392] on div at bounding box center [446, 391] width 22 height 22
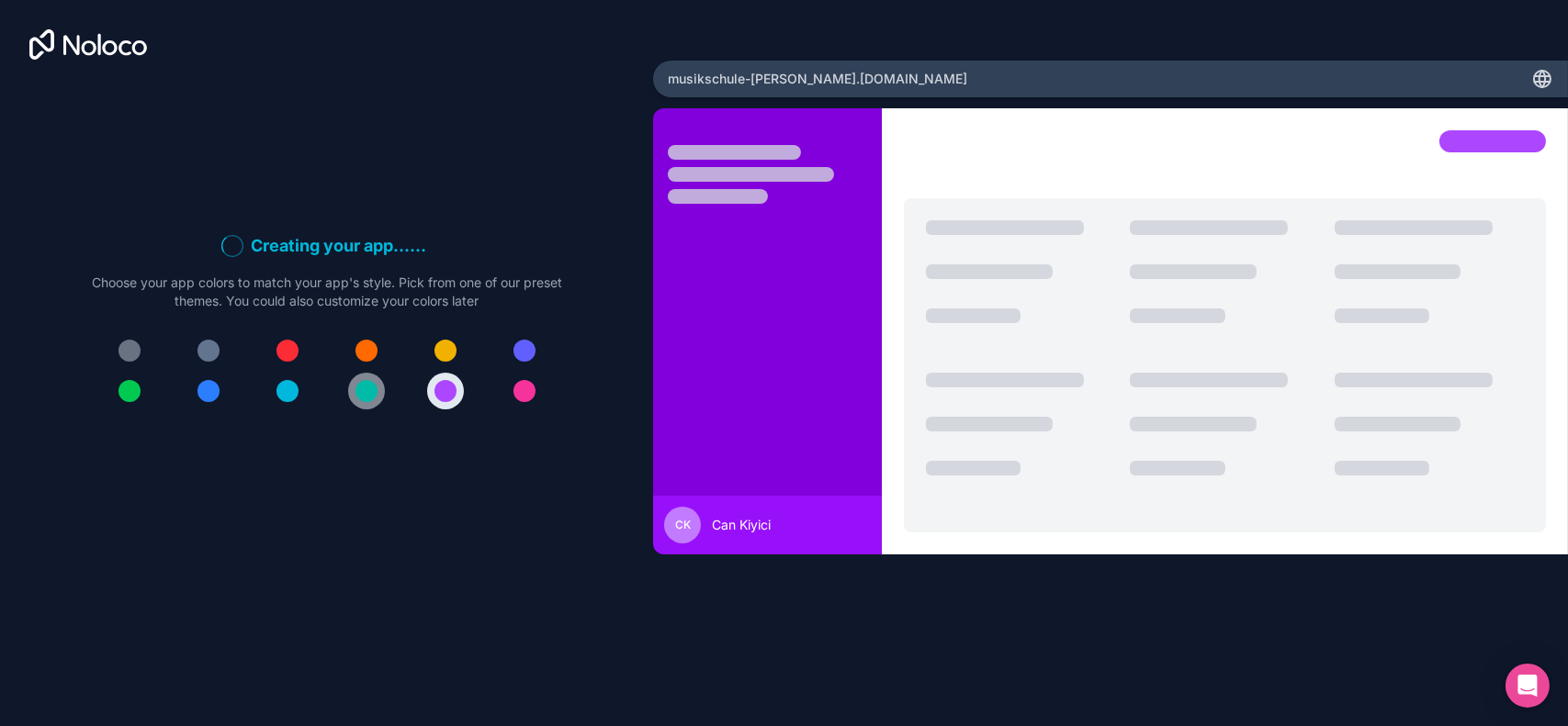
click at [351, 389] on button at bounding box center [366, 391] width 37 height 37
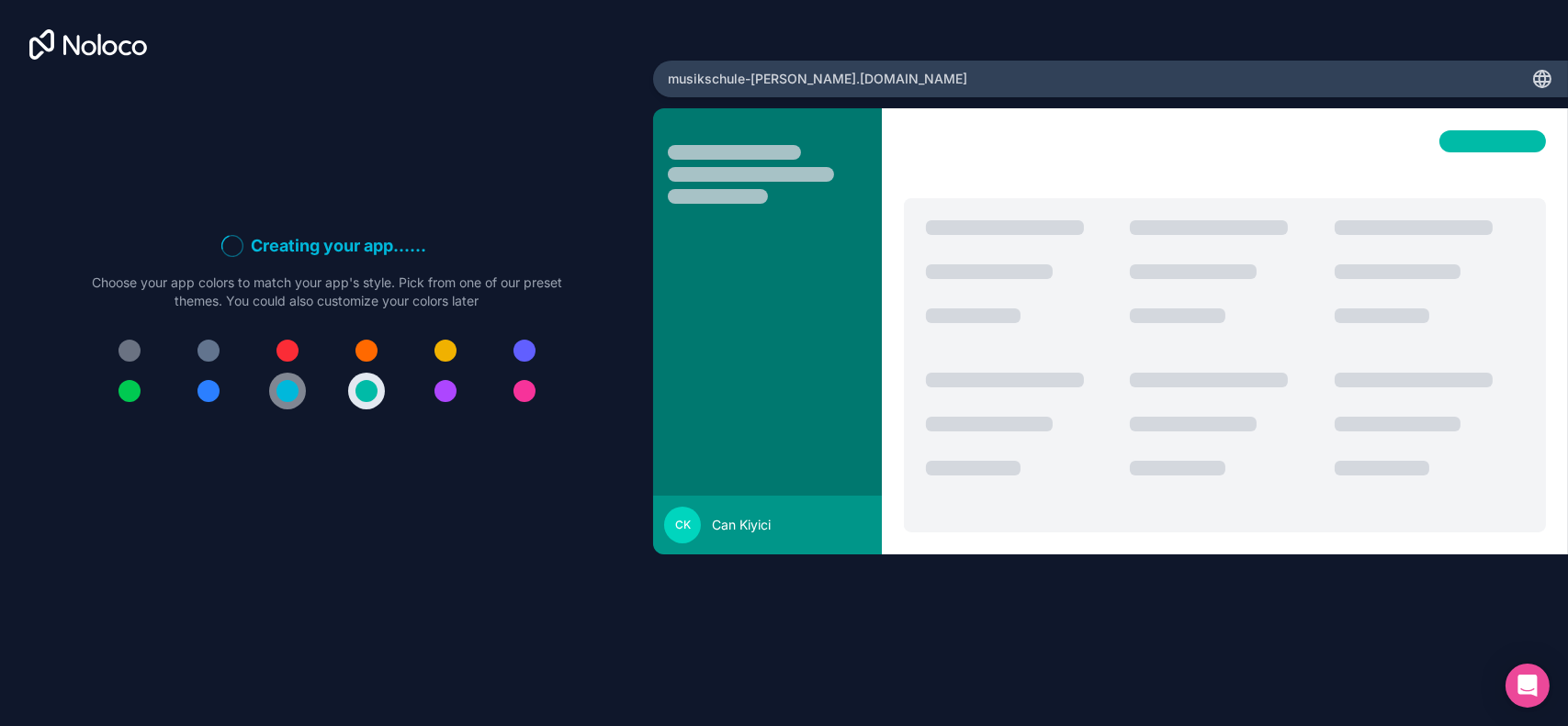
click at [297, 390] on div at bounding box center [288, 391] width 22 height 22
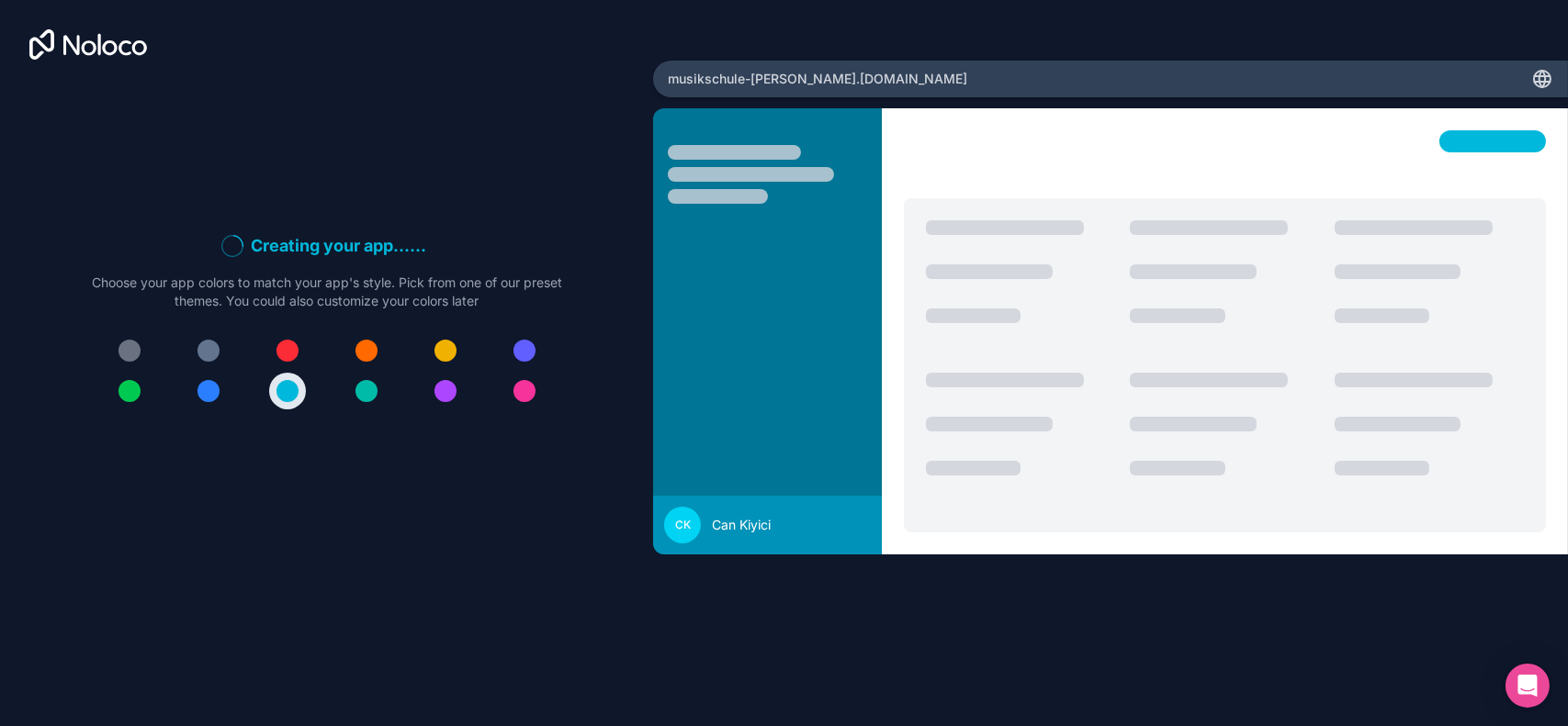
click at [887, 82] on div "musikschule-[PERSON_NAME] .[DOMAIN_NAME]" at bounding box center [1110, 79] width 915 height 37
